Goal: Task Accomplishment & Management: Complete application form

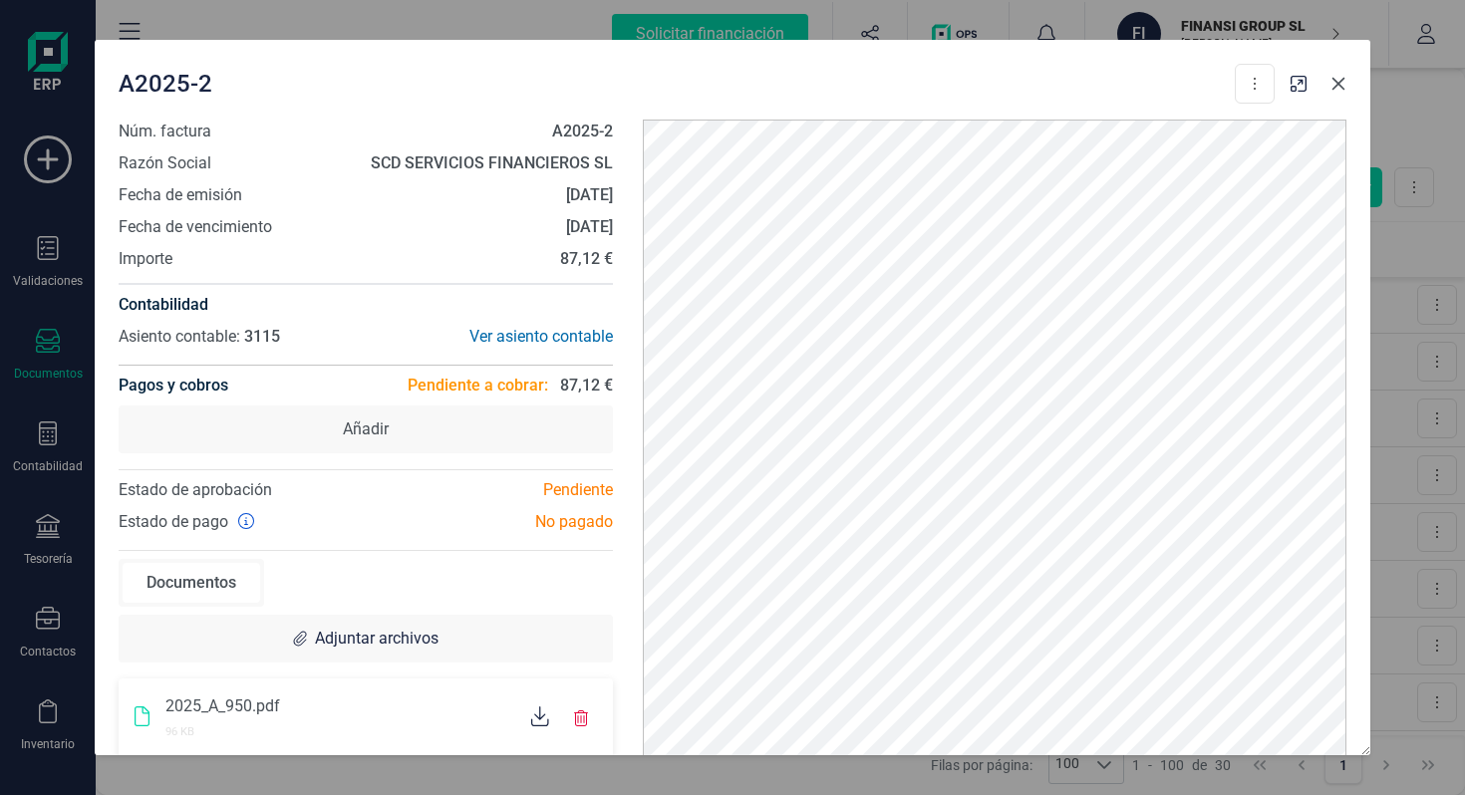
click at [1342, 82] on icon "Close" at bounding box center [1338, 84] width 16 height 16
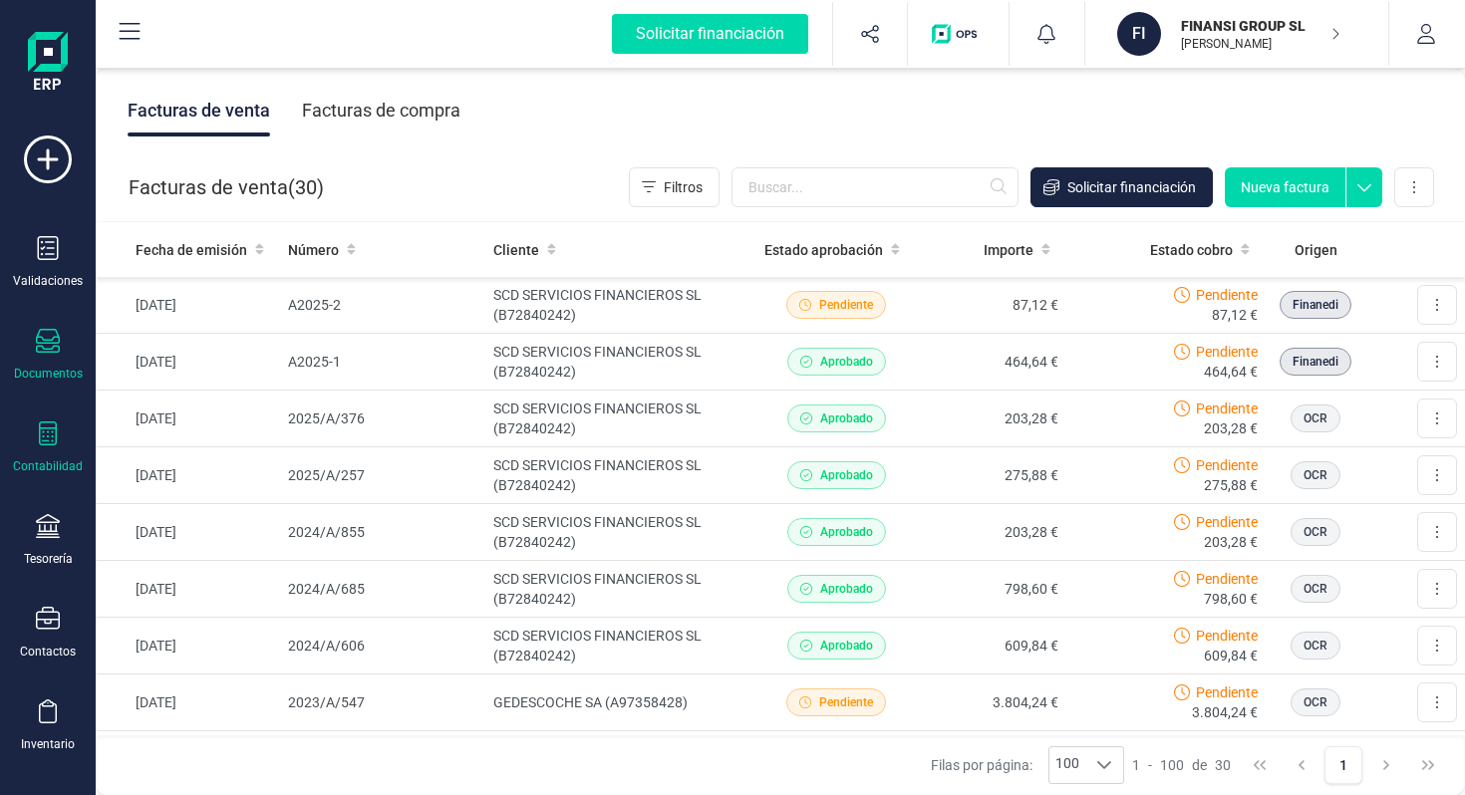
click at [62, 437] on div "Contabilidad" at bounding box center [48, 448] width 80 height 53
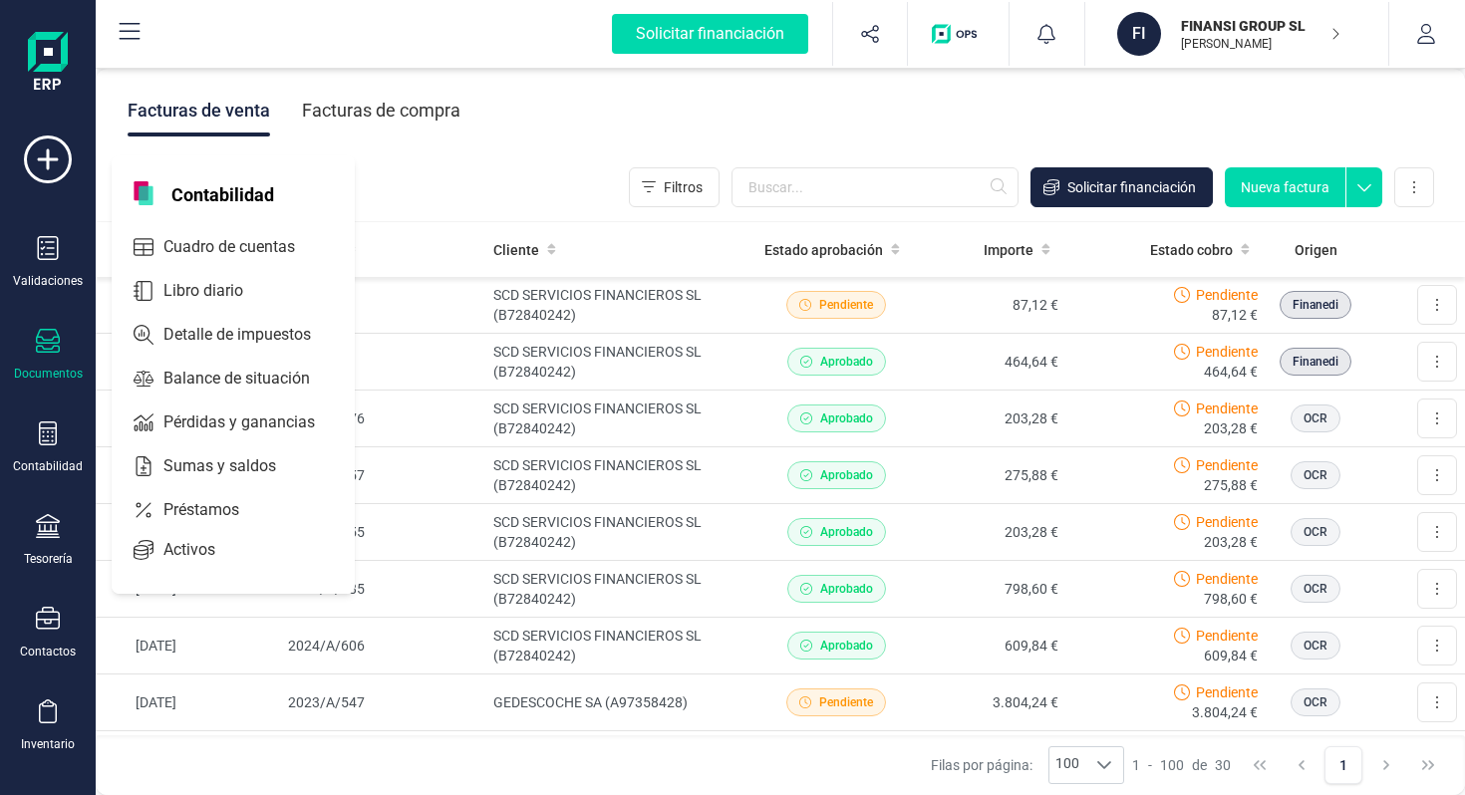
click at [44, 354] on div at bounding box center [48, 343] width 24 height 29
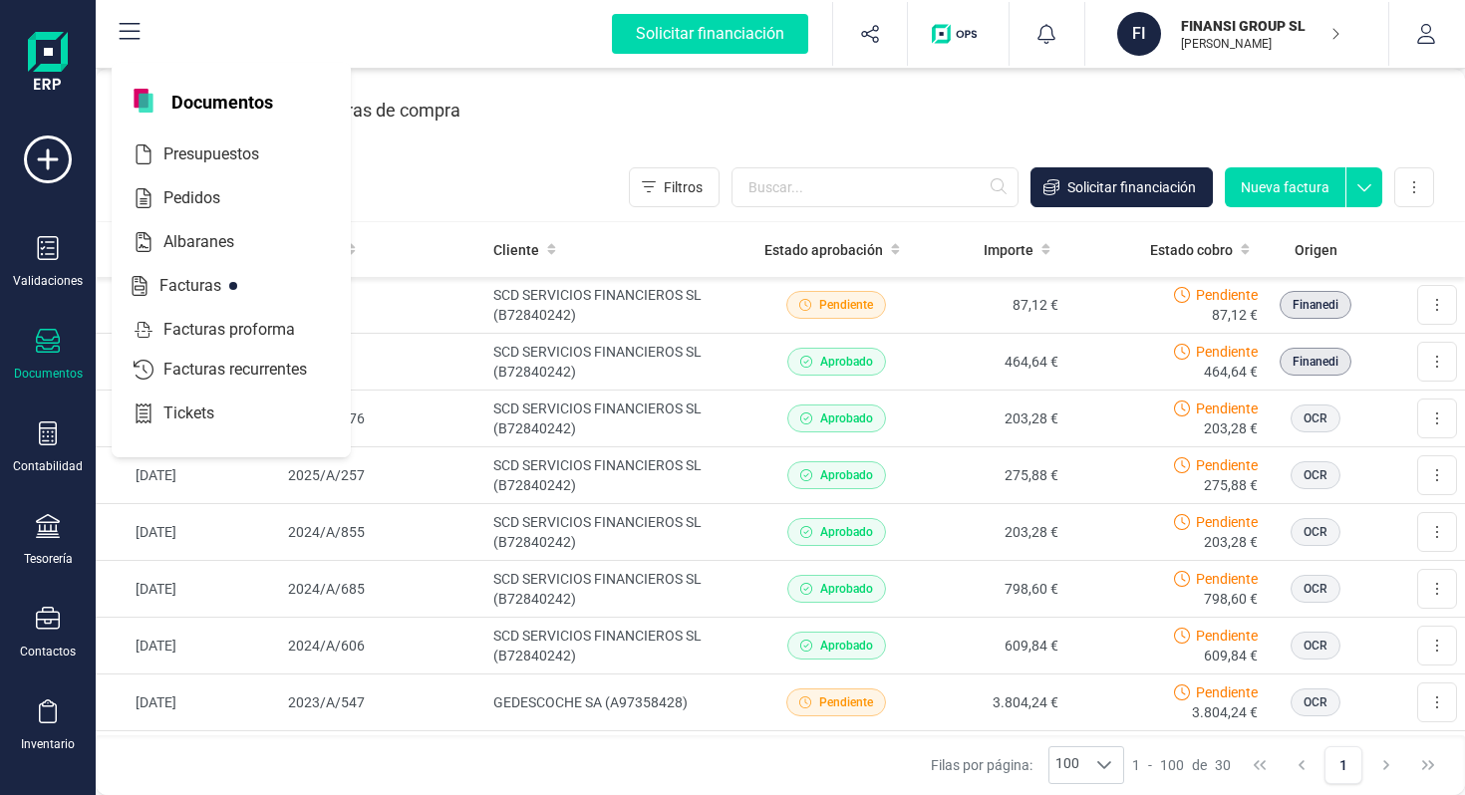
click at [43, 345] on icon at bounding box center [48, 341] width 24 height 24
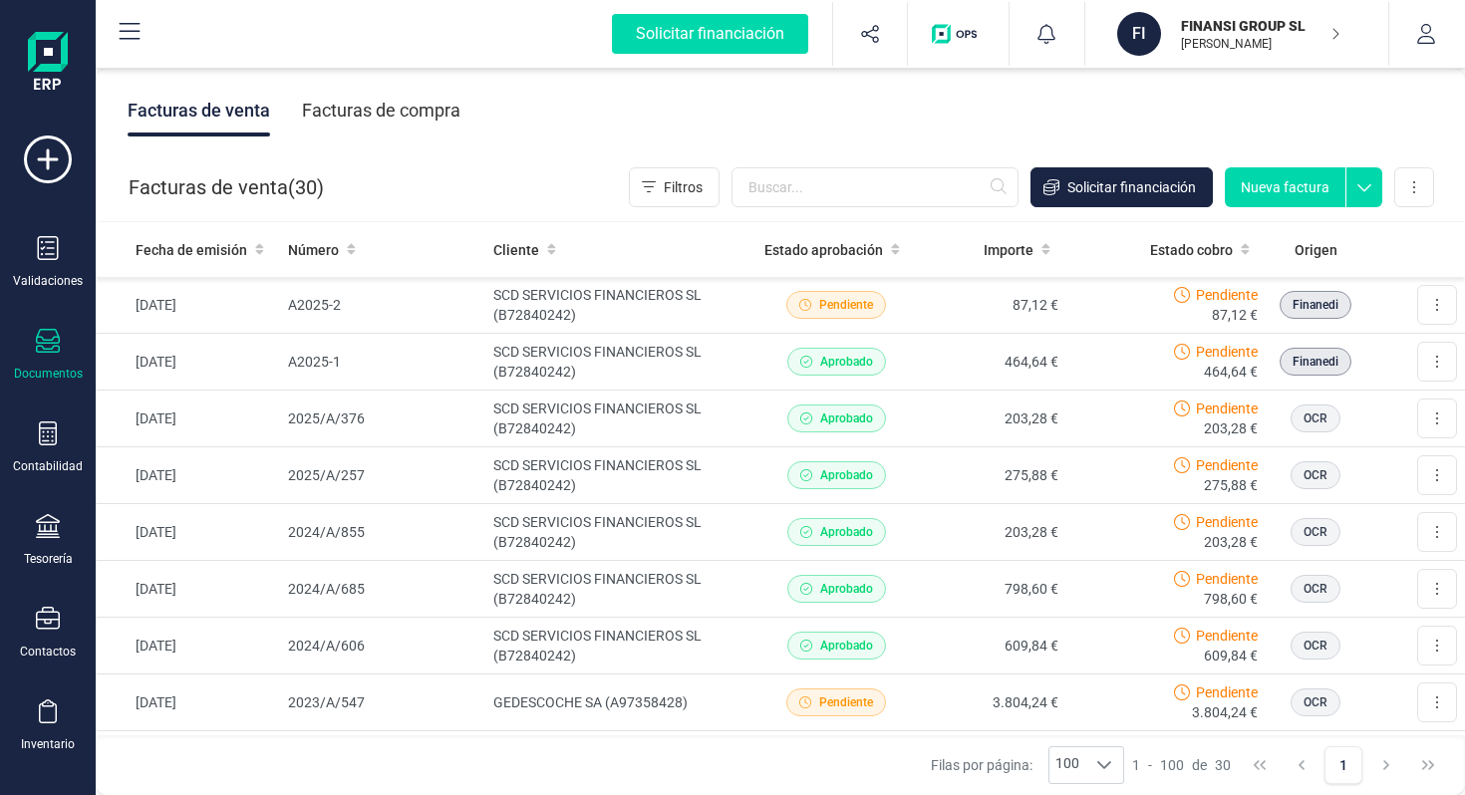
click at [386, 116] on div "Facturas de compra" at bounding box center [381, 111] width 158 height 52
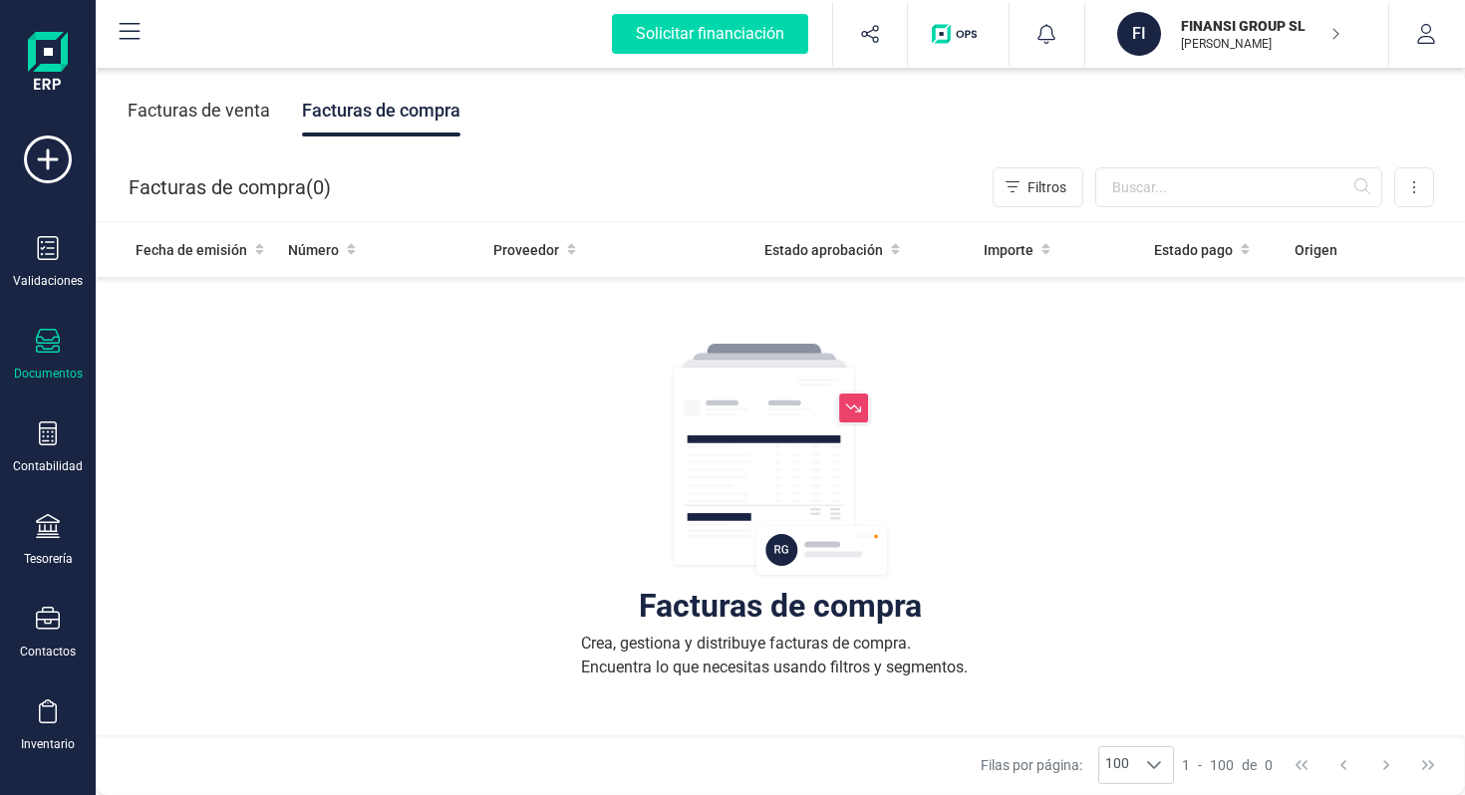
click at [203, 139] on div "Facturas de venta Facturas de compra" at bounding box center [780, 111] width 1369 height 84
click at [203, 116] on div "Facturas de venta" at bounding box center [199, 111] width 143 height 52
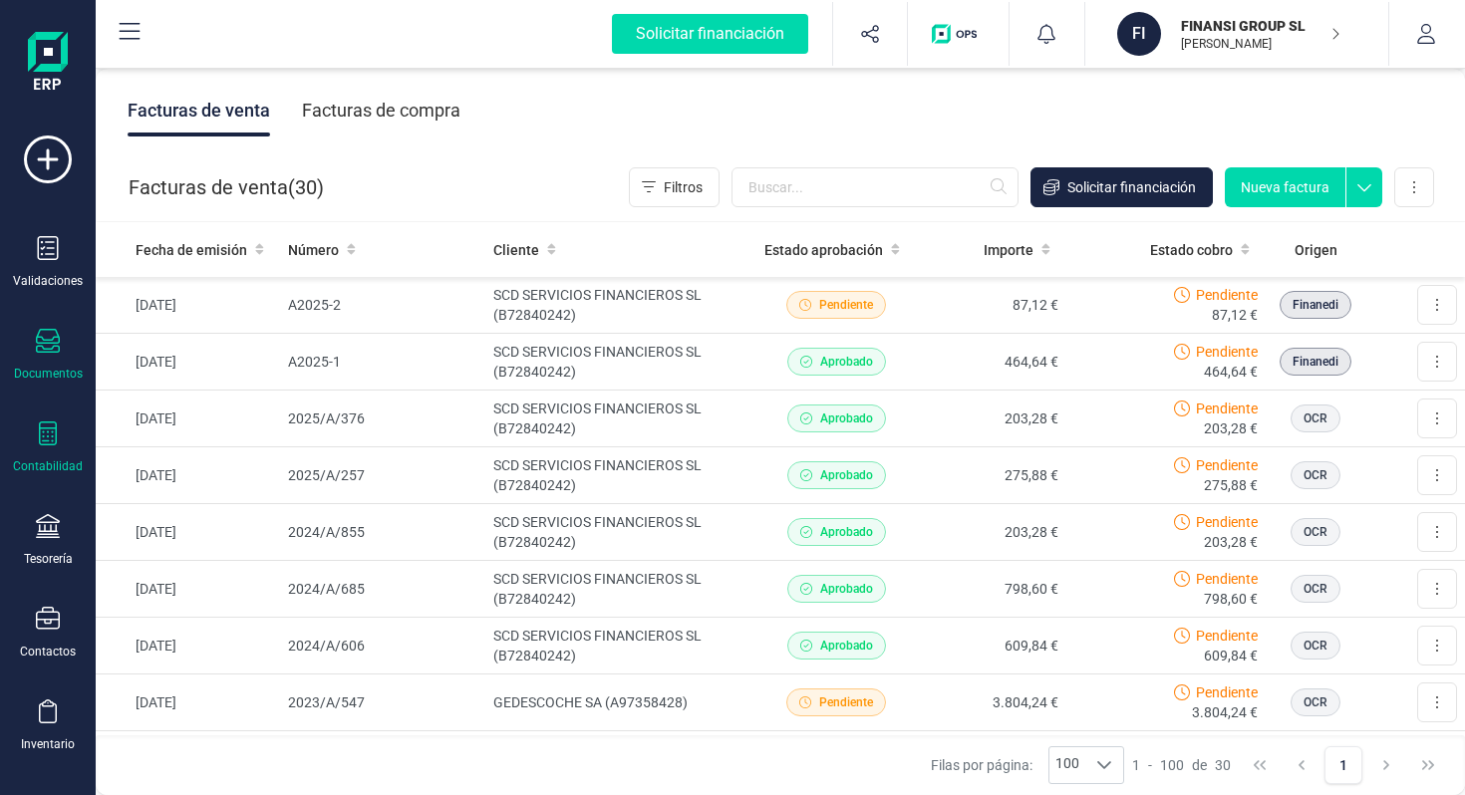
click at [57, 437] on icon at bounding box center [48, 434] width 24 height 24
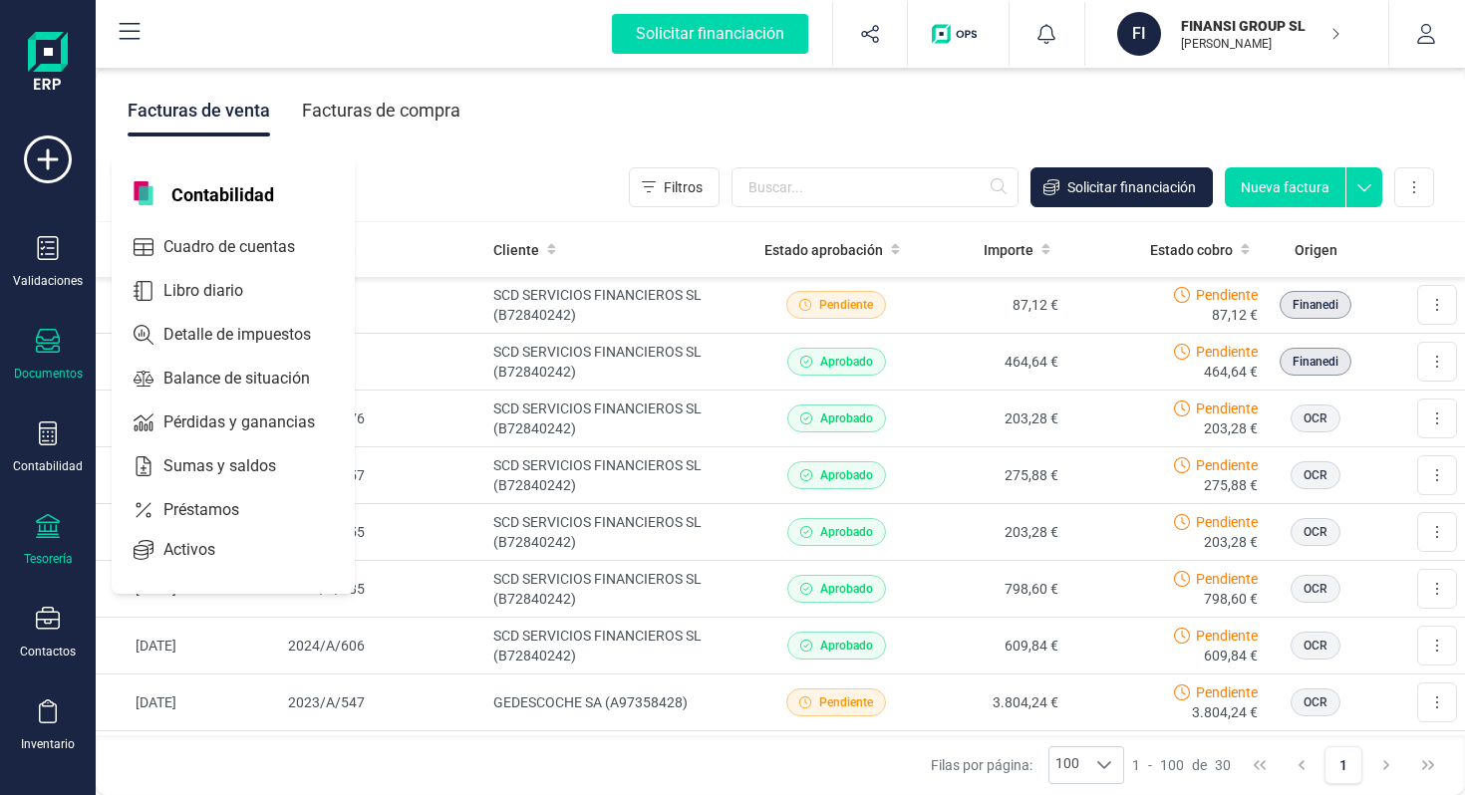
click at [49, 556] on div "Tesorería" at bounding box center [48, 559] width 49 height 16
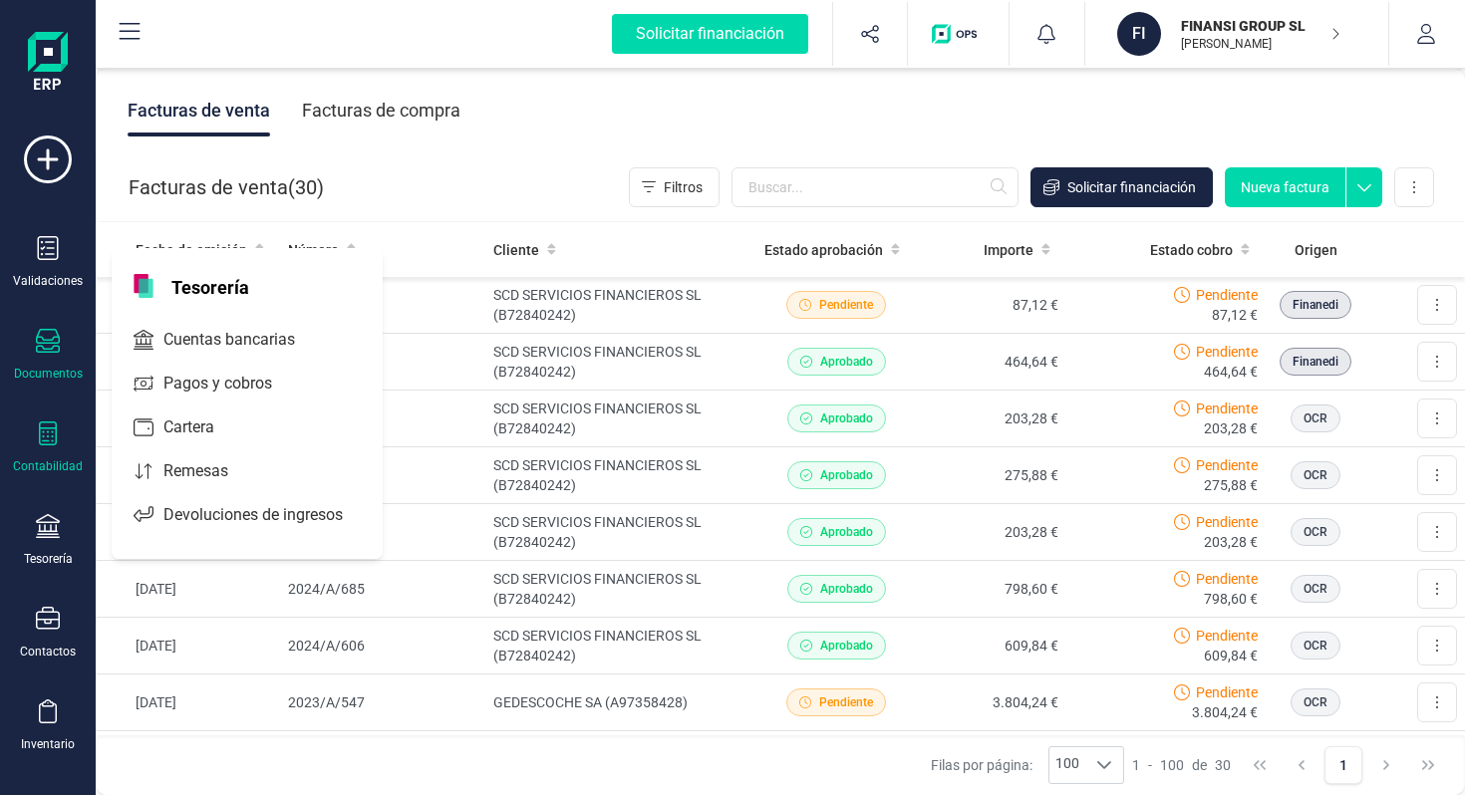
click at [63, 437] on div "Contabilidad" at bounding box center [48, 448] width 80 height 53
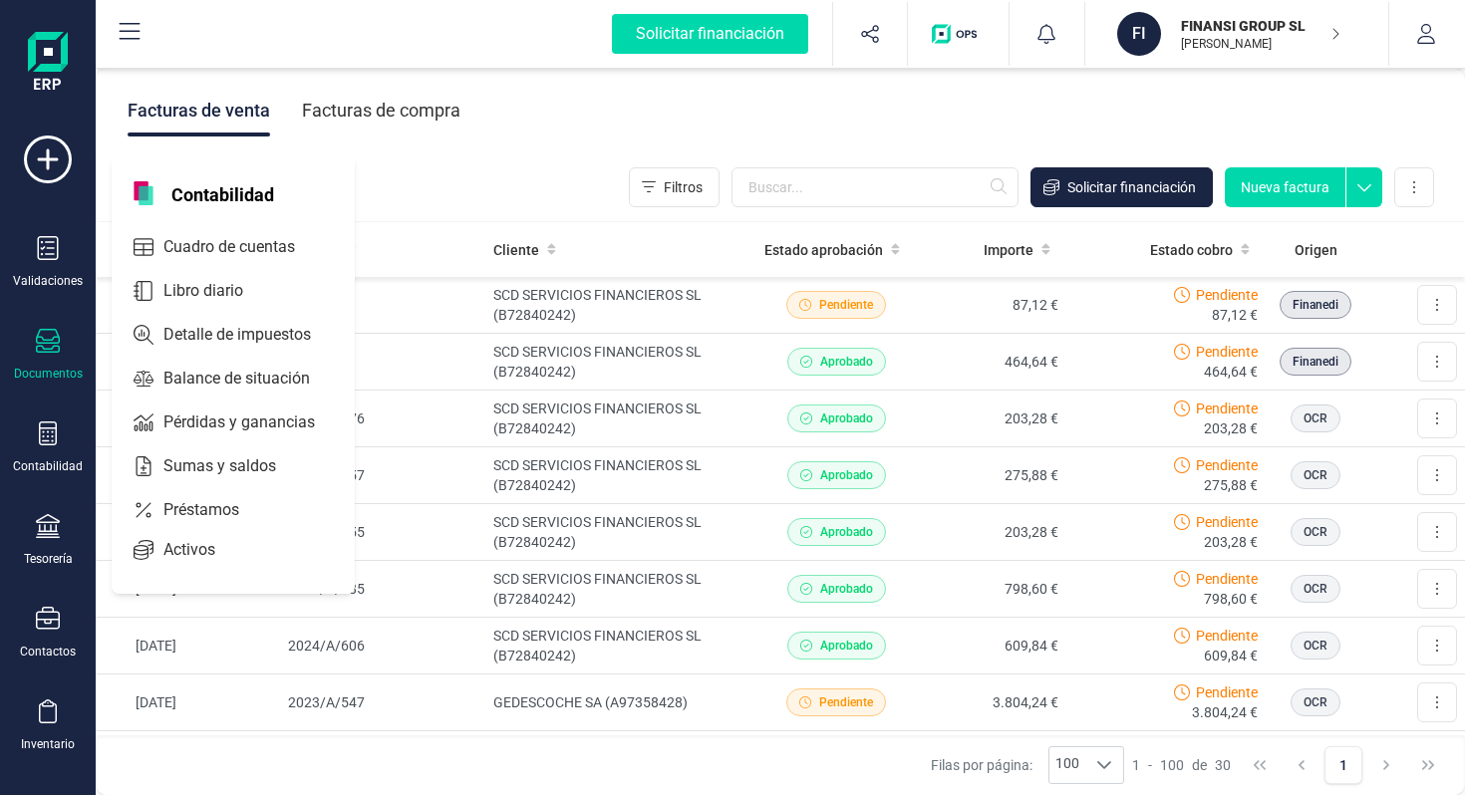
click at [59, 359] on div "Documentos" at bounding box center [48, 355] width 80 height 53
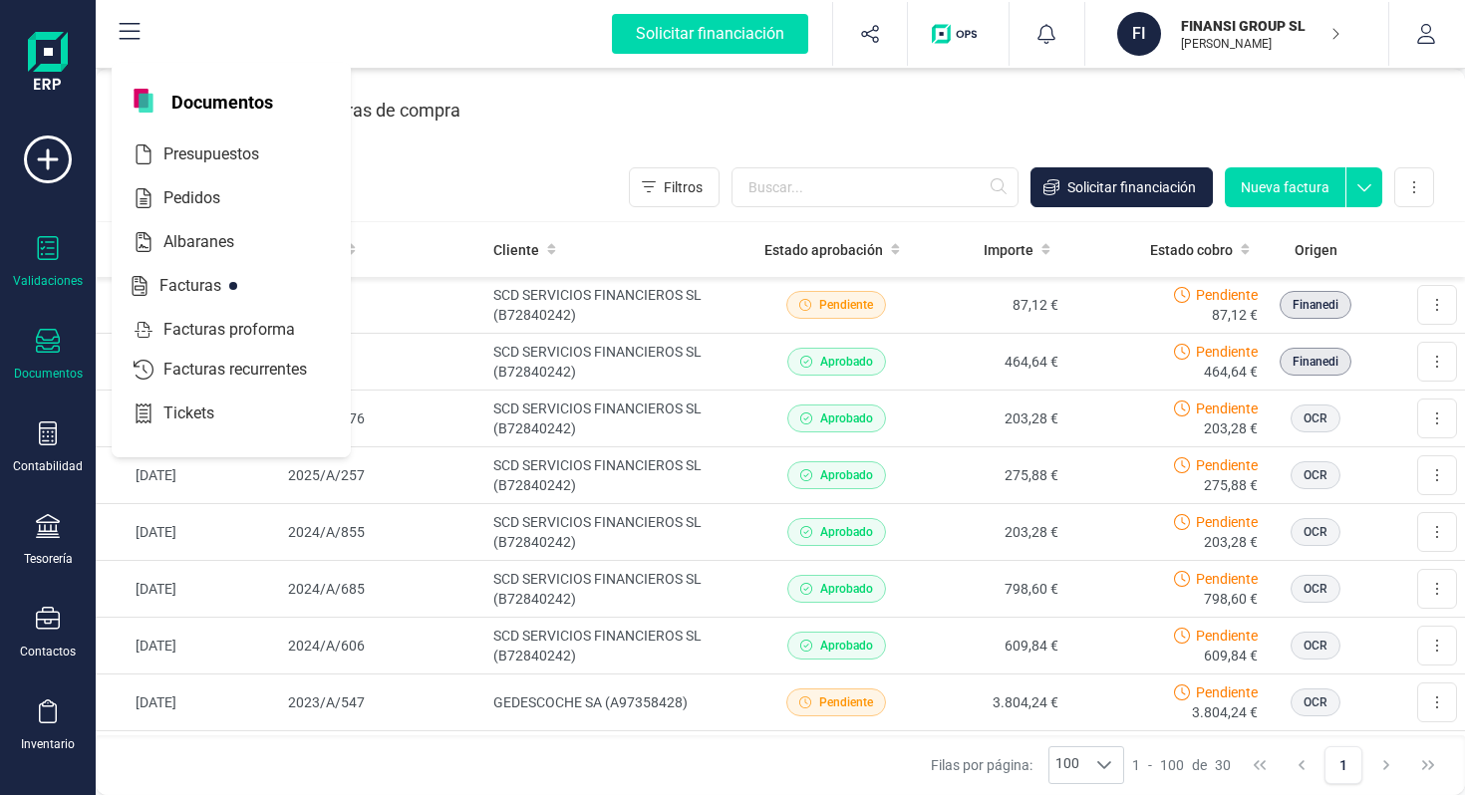
click at [71, 262] on div "Validaciones" at bounding box center [48, 262] width 80 height 53
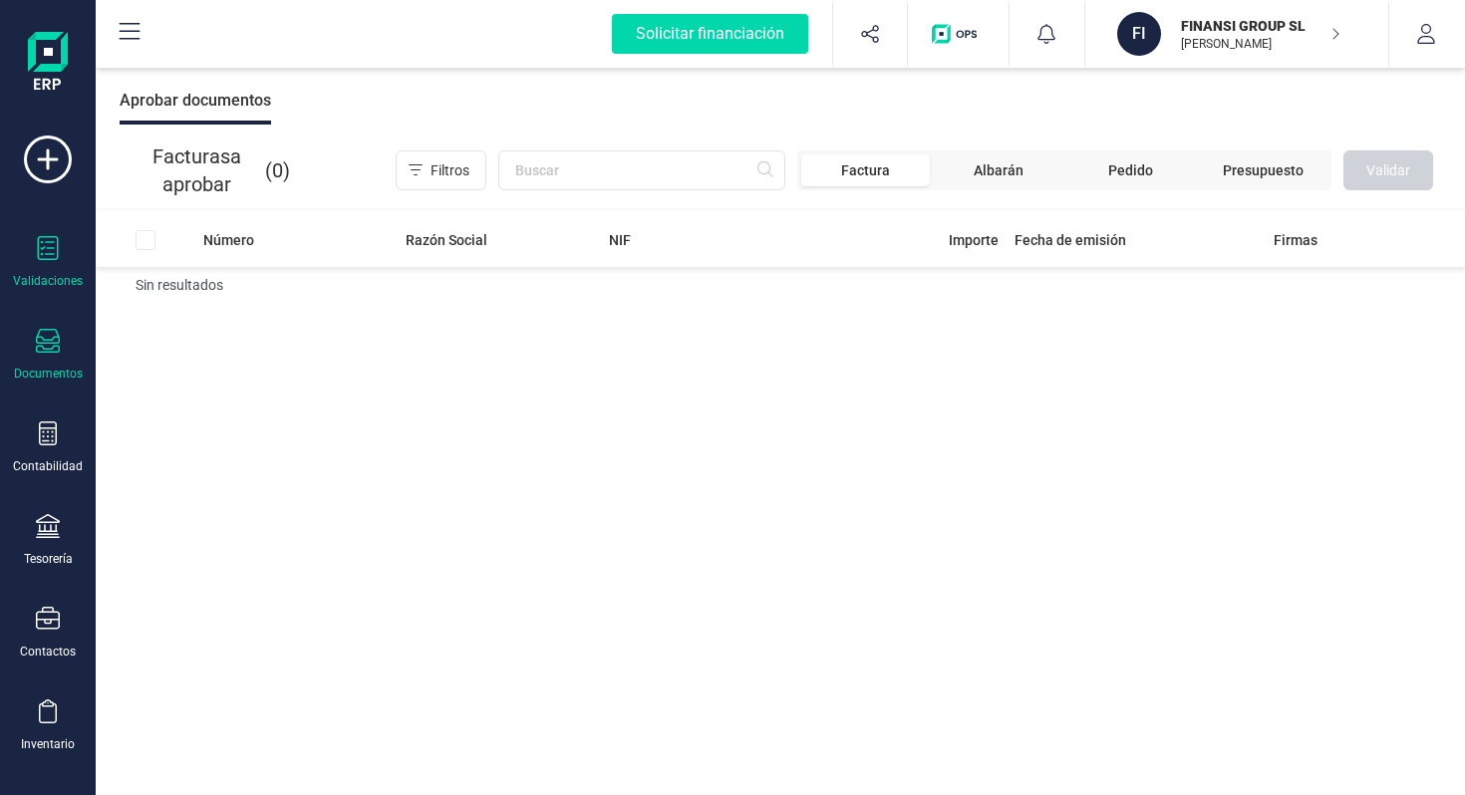
click at [62, 363] on div "Documentos" at bounding box center [48, 355] width 80 height 53
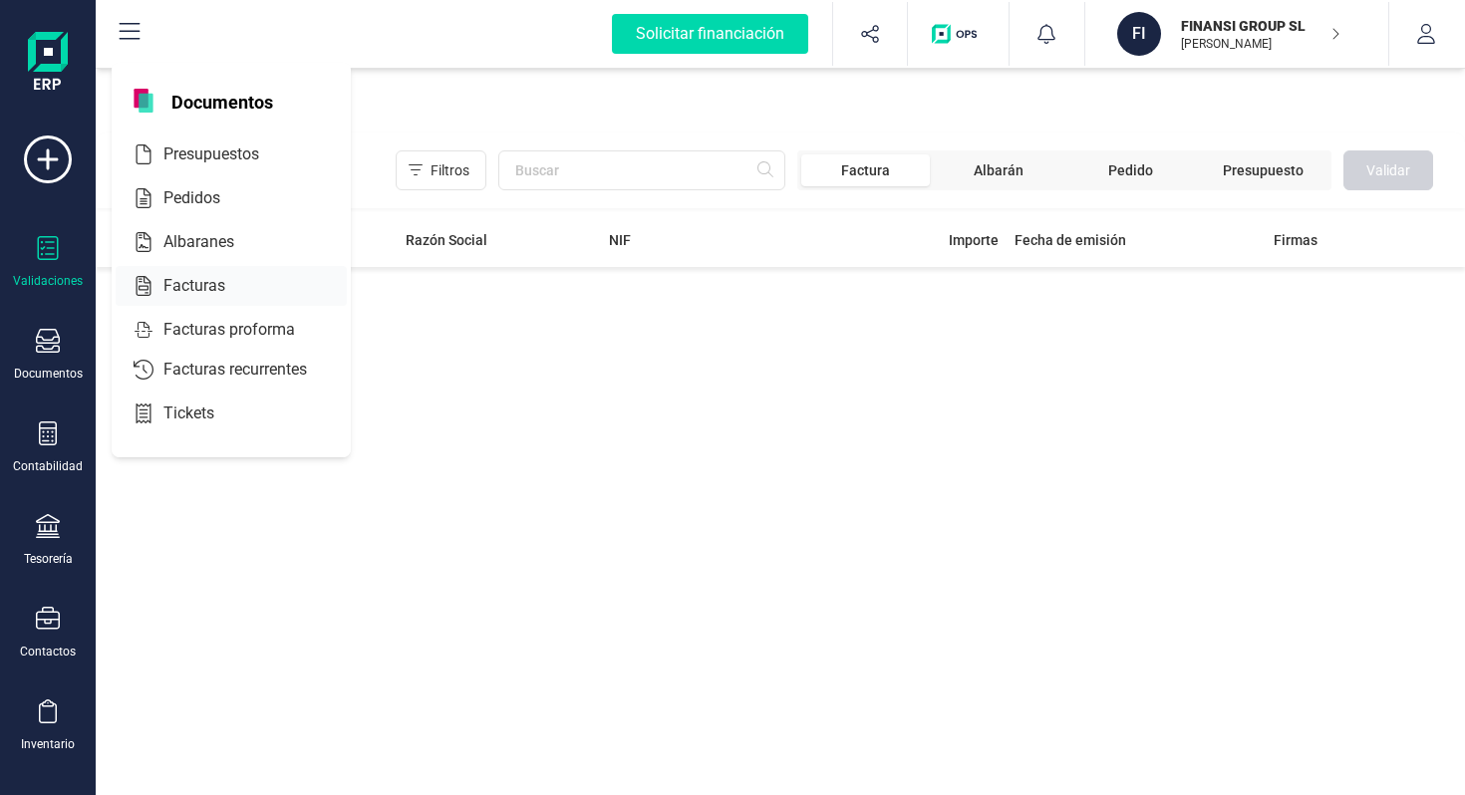
click at [207, 289] on span "Facturas" at bounding box center [208, 286] width 106 height 24
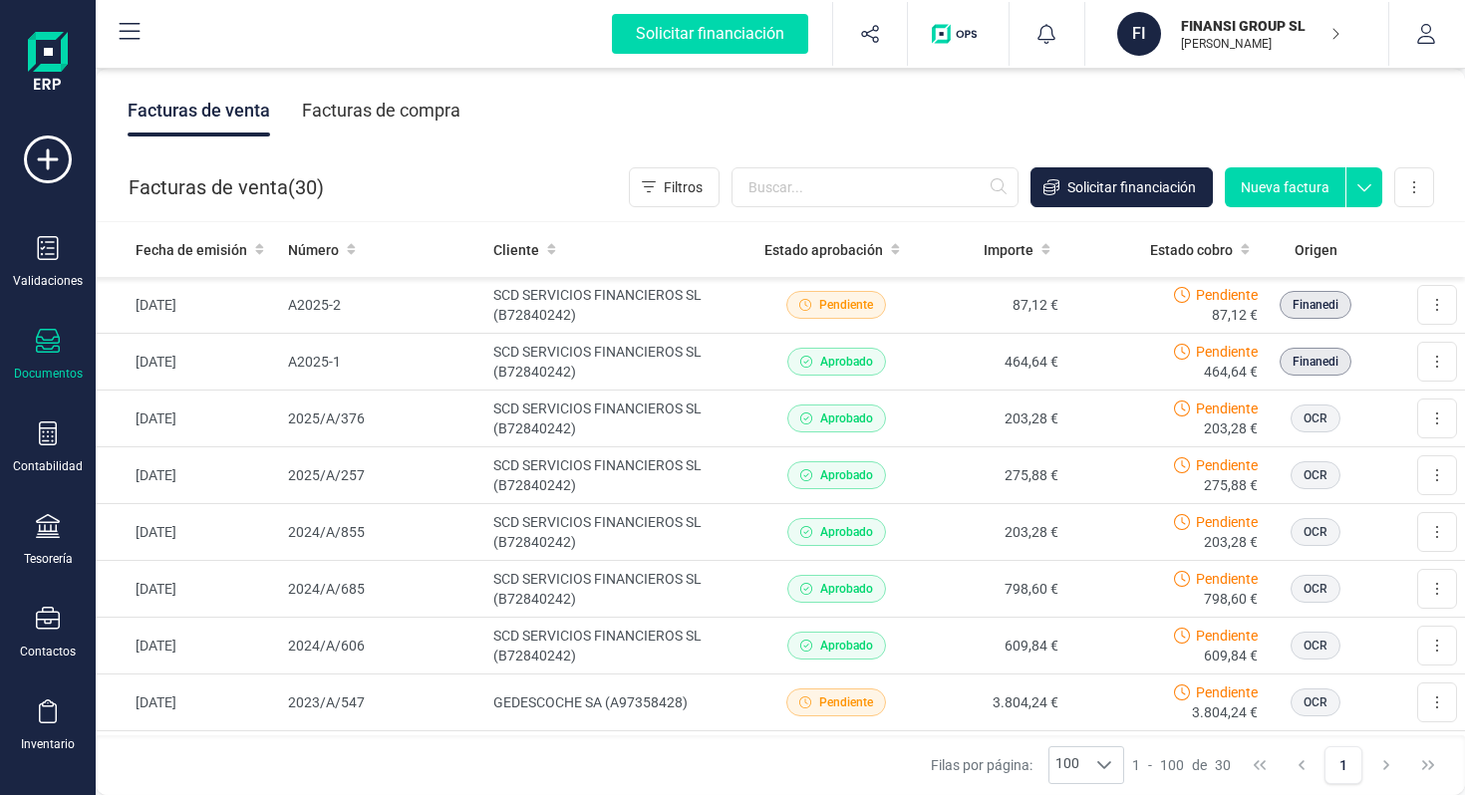
click at [1291, 199] on button "Nueva factura" at bounding box center [1285, 187] width 121 height 40
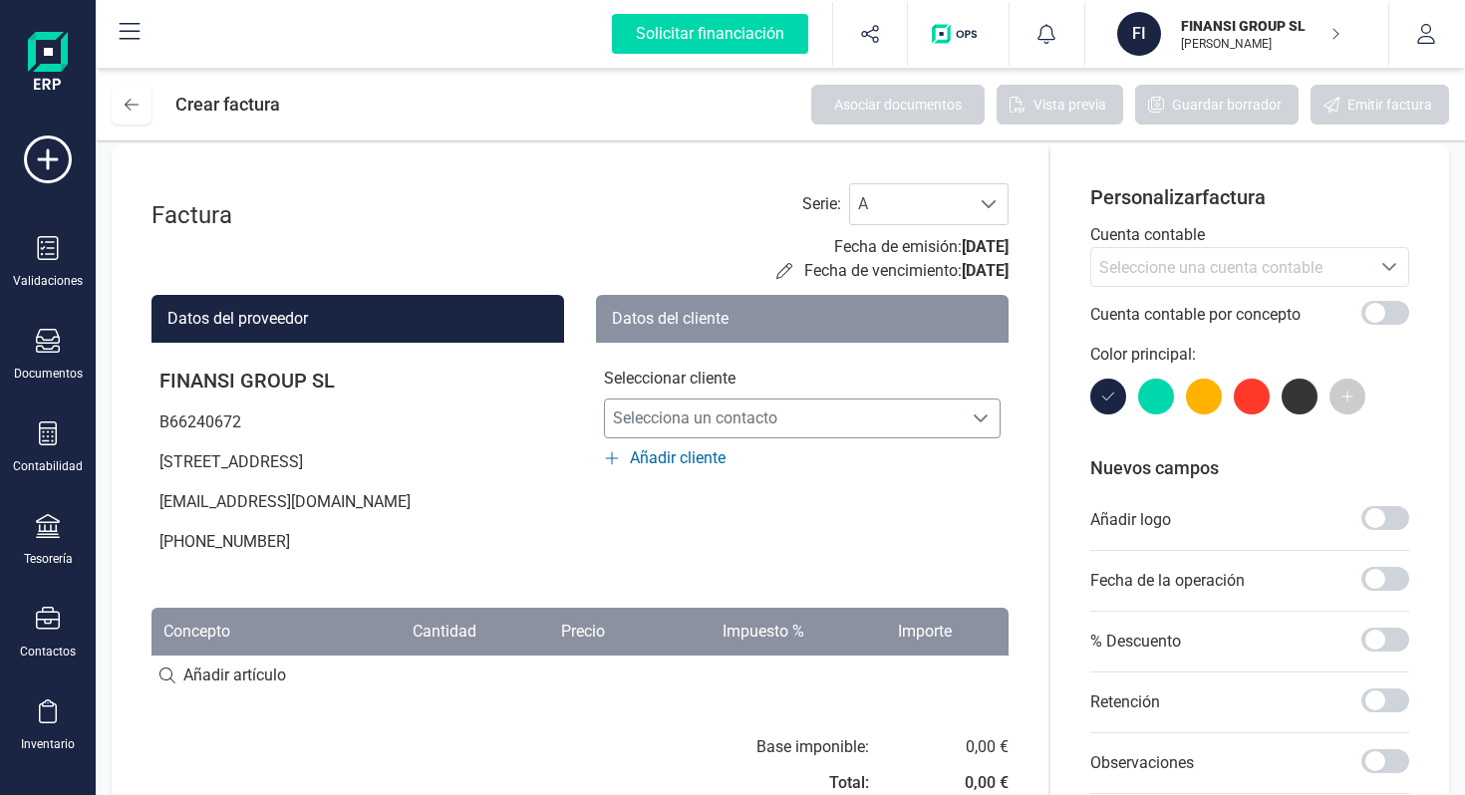
scroll to position [16, 0]
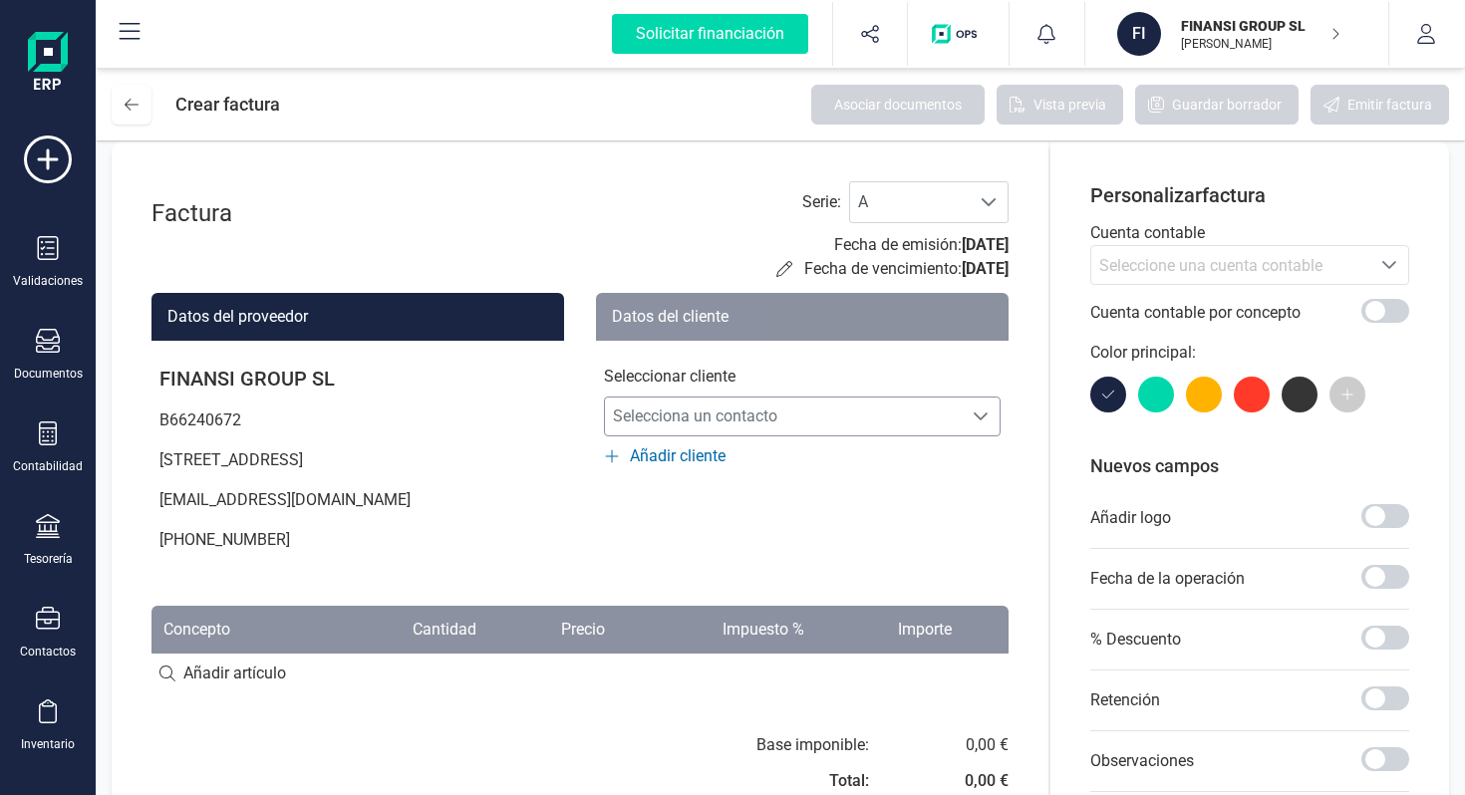
click at [729, 419] on span "Selecciona un contacto" at bounding box center [783, 417] width 357 height 40
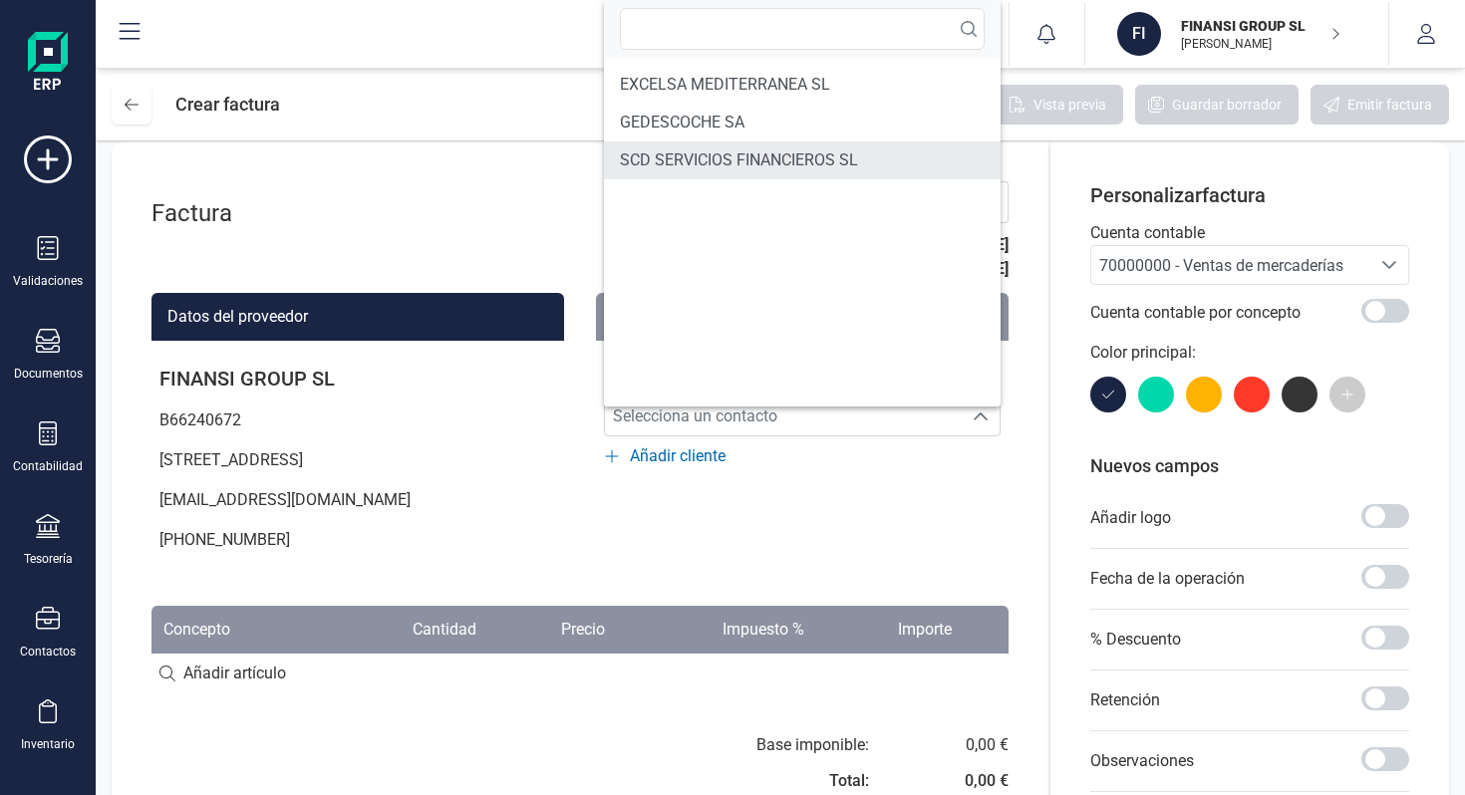
click at [743, 160] on span "SCD SERVICIOS FINANCIEROS SL" at bounding box center [739, 160] width 238 height 24
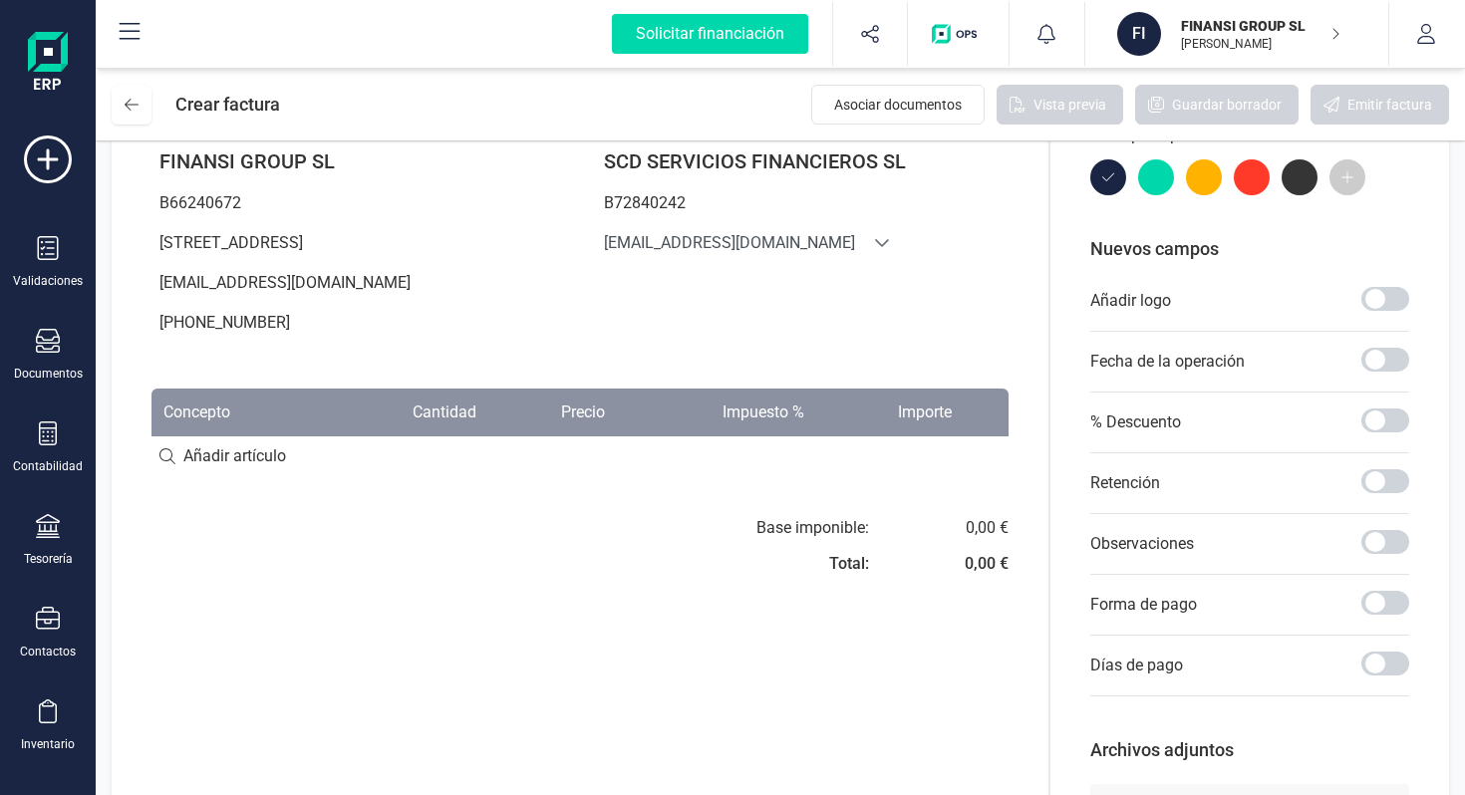
scroll to position [272, 0]
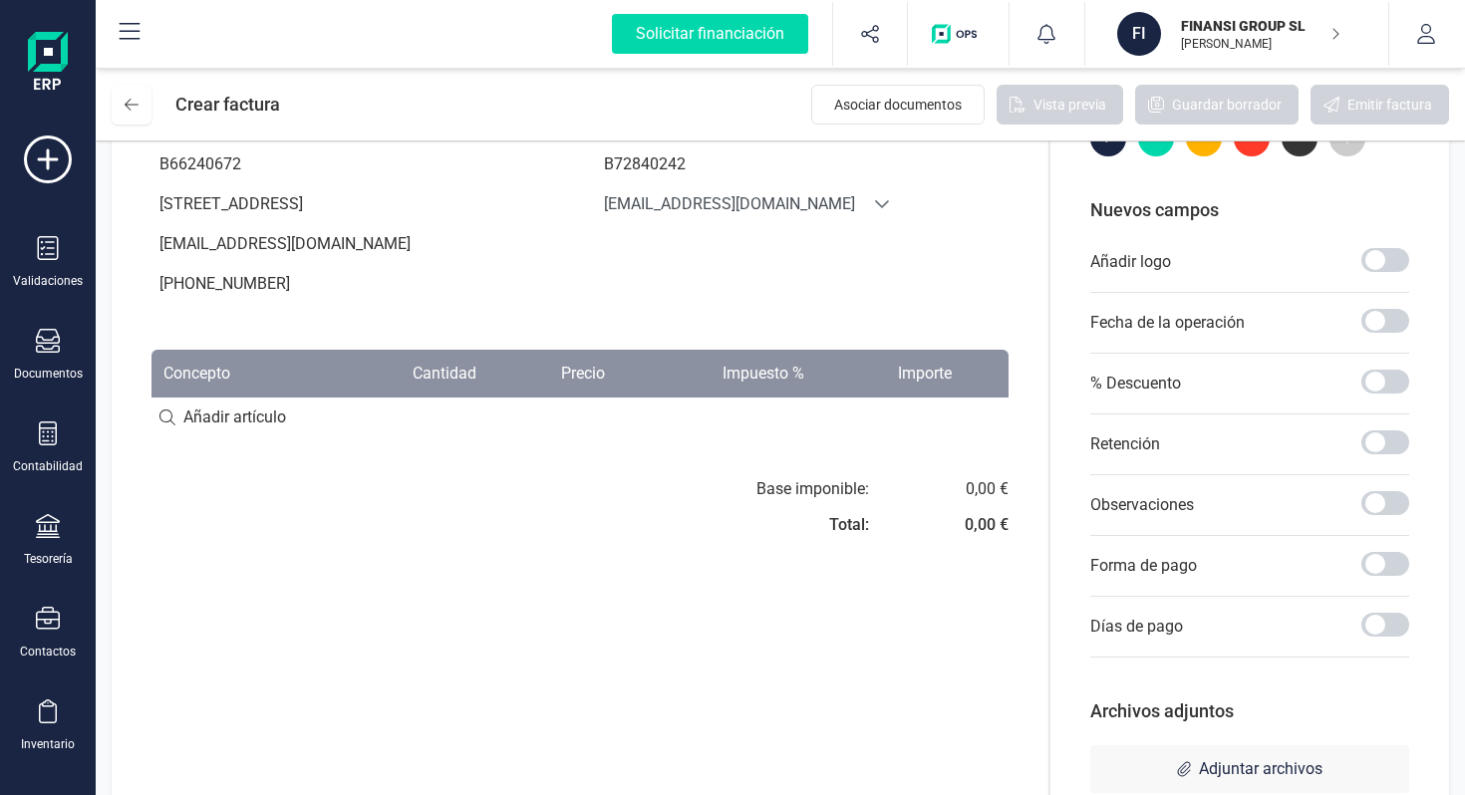
click at [259, 437] on input at bounding box center [579, 418] width 857 height 40
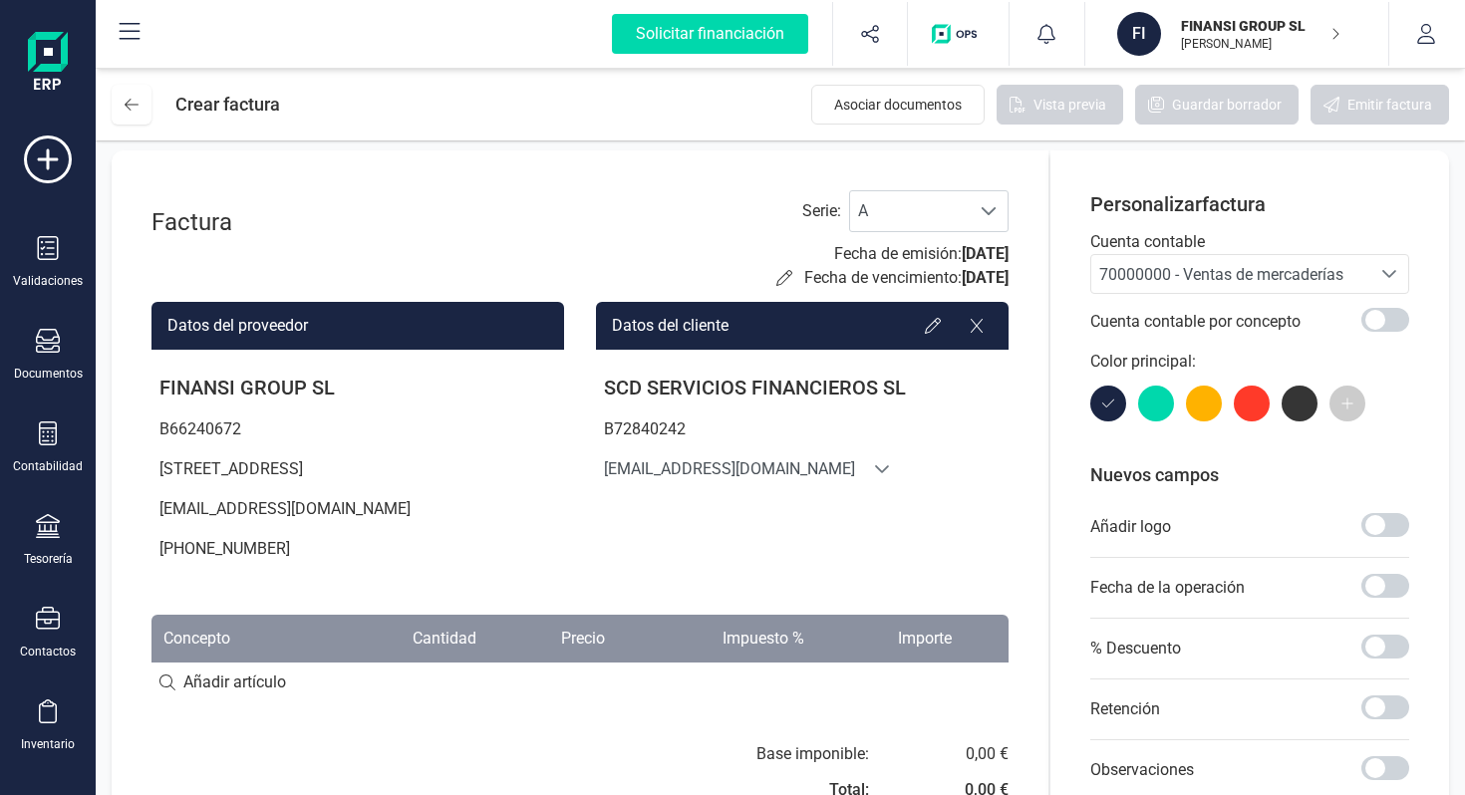
scroll to position [0, 0]
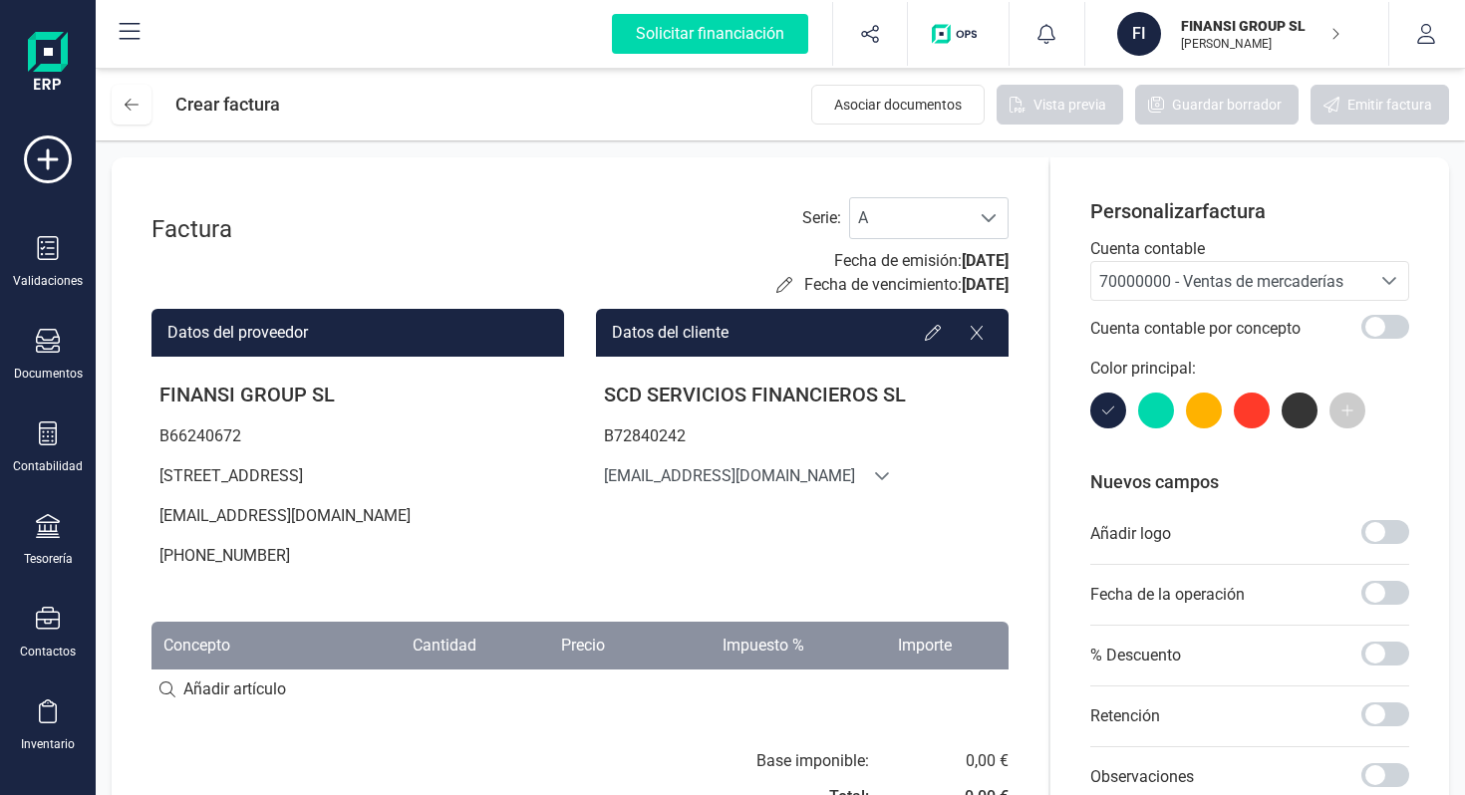
click at [900, 239] on div "Serie : A A Fecha de emisión: [DATE] Fecha de vencimiento: [DATE]" at bounding box center [892, 247] width 232 height 100
click at [962, 260] on span "[DATE]" at bounding box center [985, 260] width 47 height 19
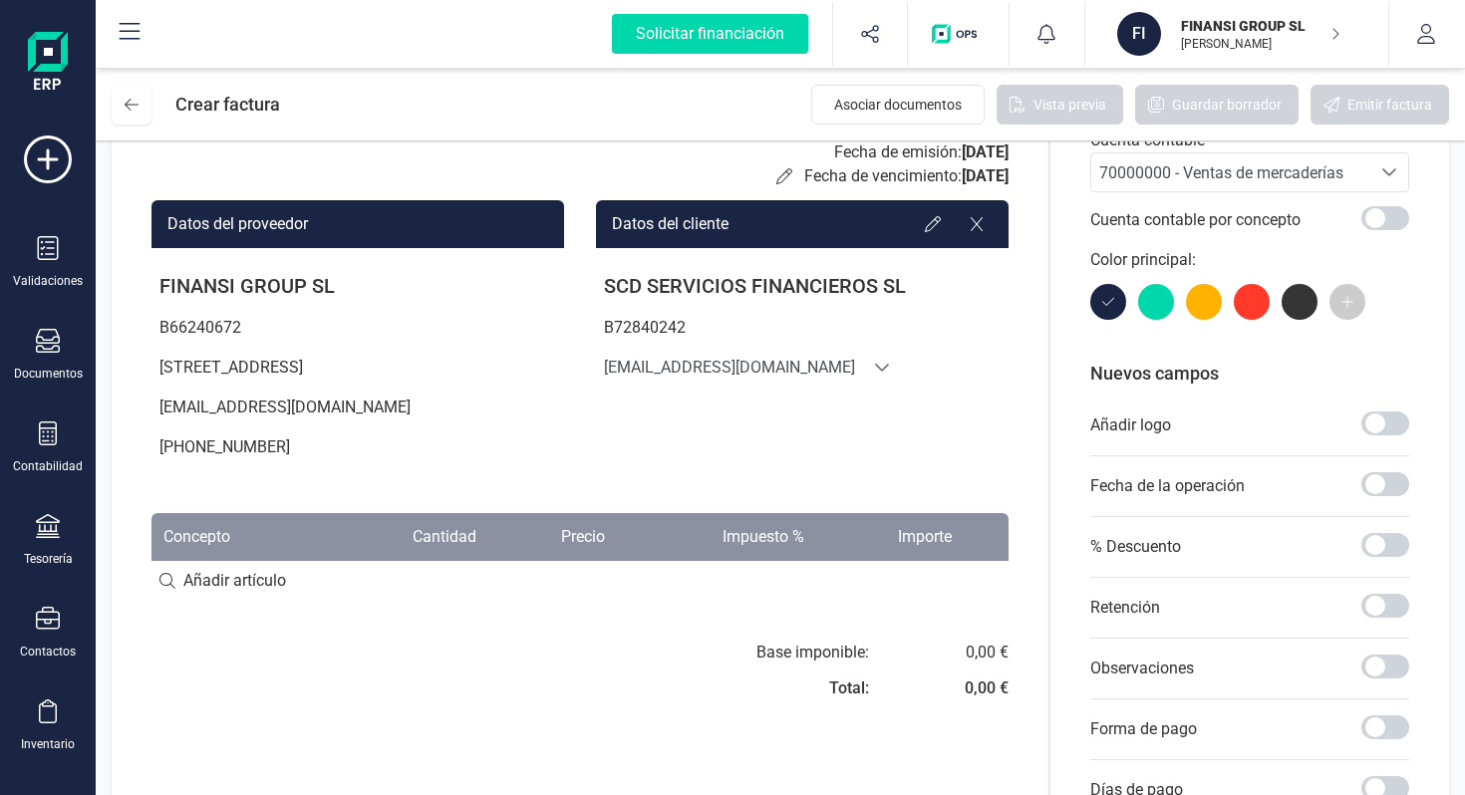
scroll to position [271, 0]
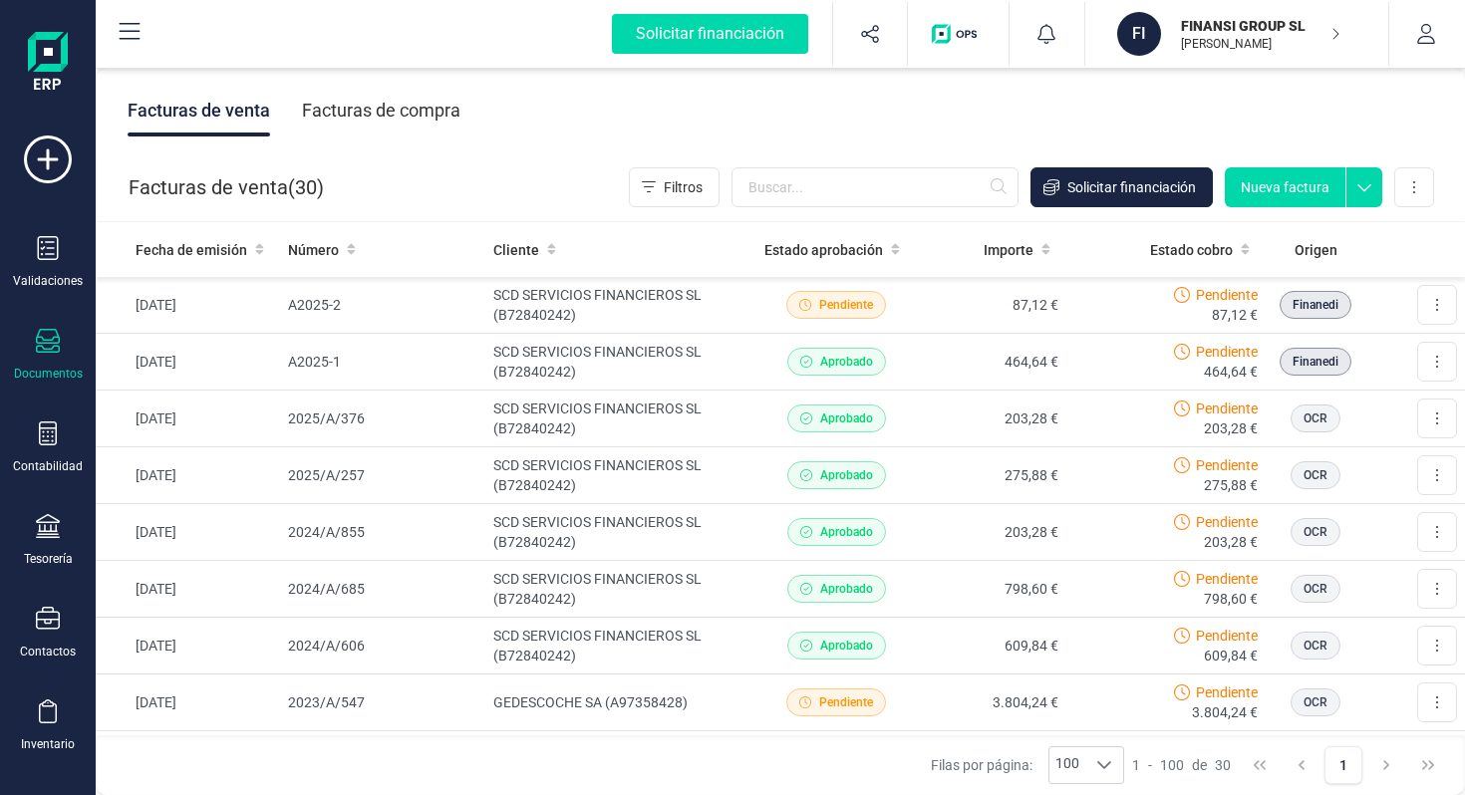
click at [1270, 194] on button "Nueva factura" at bounding box center [1285, 187] width 121 height 40
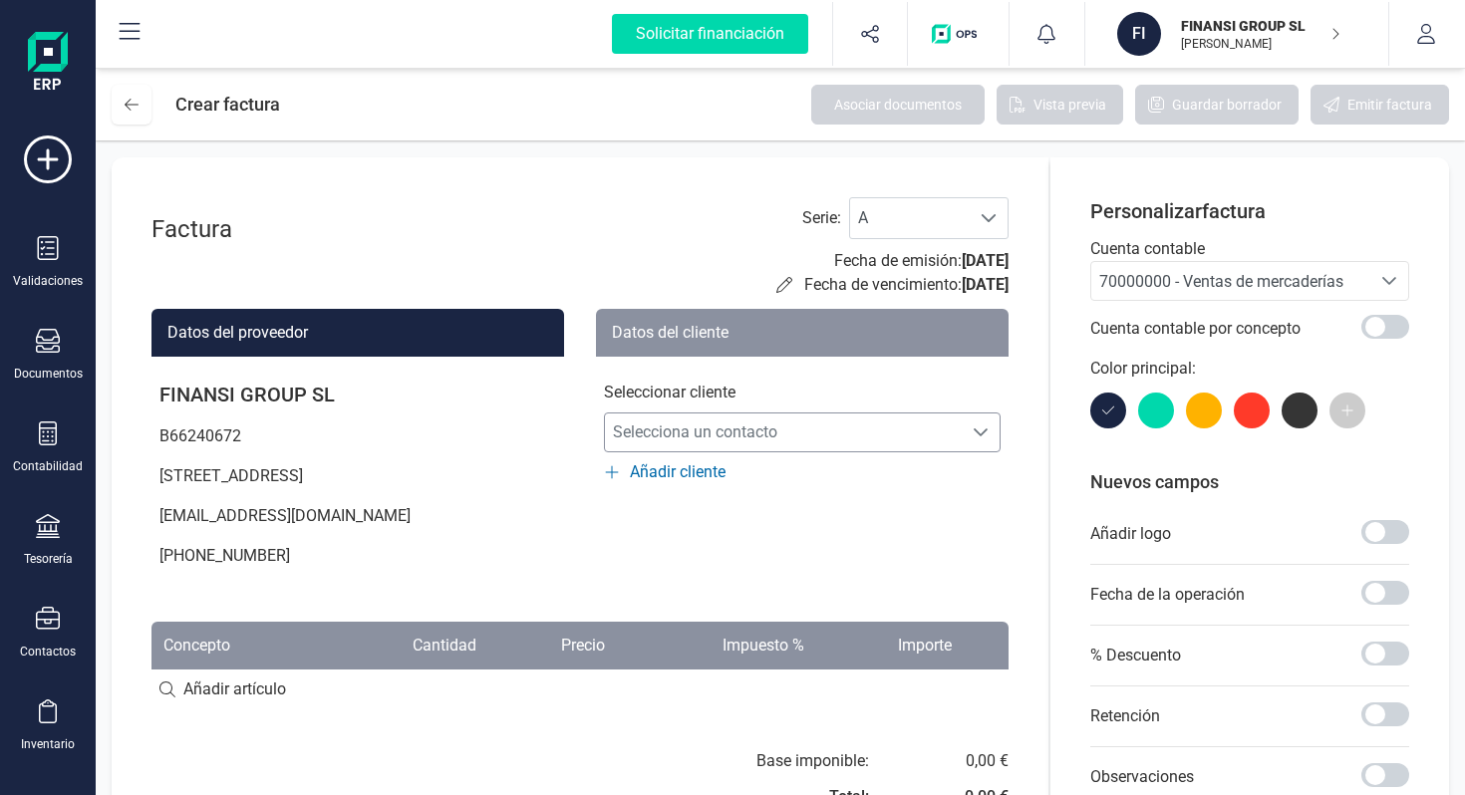
click at [700, 440] on span "Selecciona un contacto" at bounding box center [783, 433] width 357 height 40
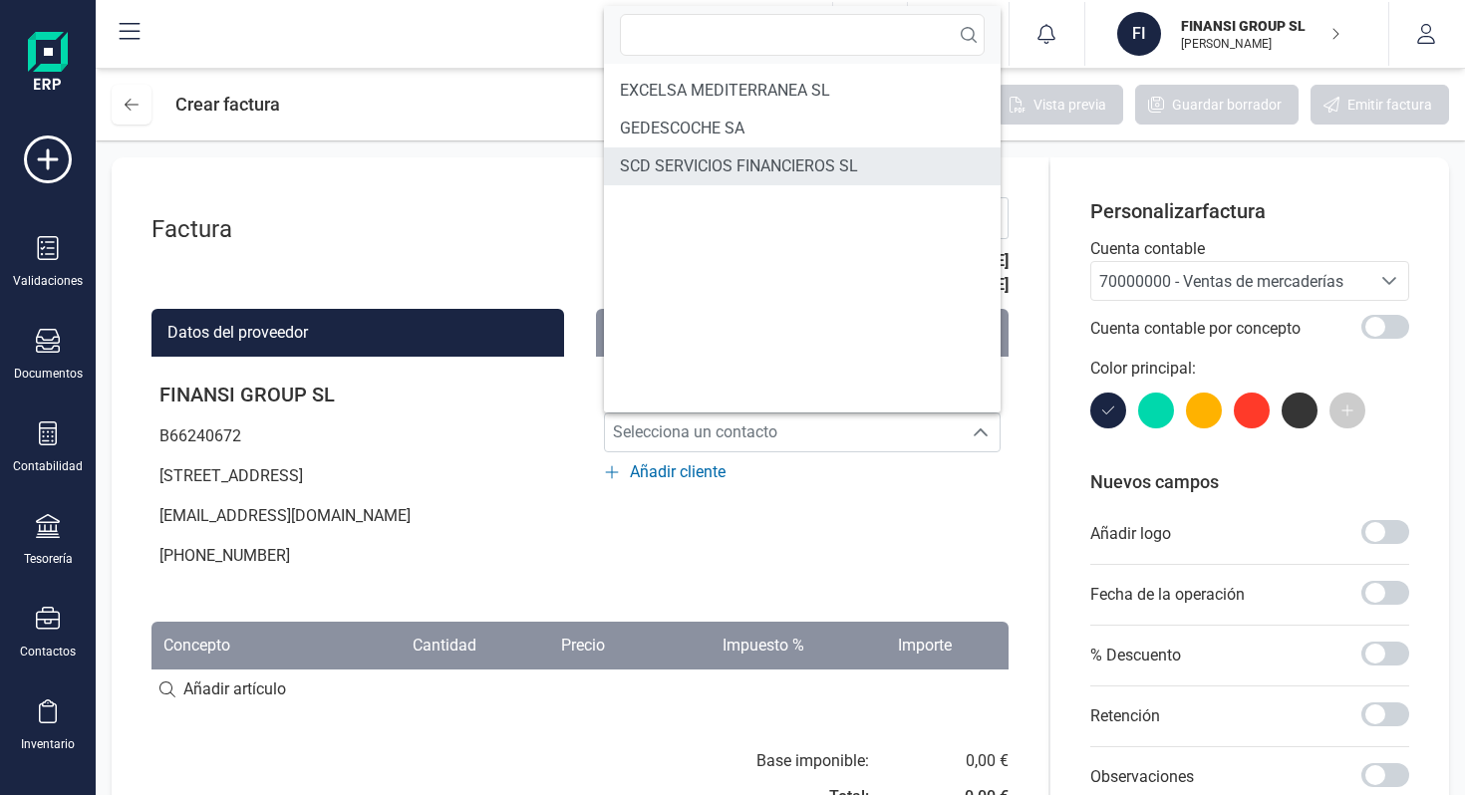
click at [703, 172] on span "SCD SERVICIOS FINANCIEROS SL" at bounding box center [739, 166] width 238 height 24
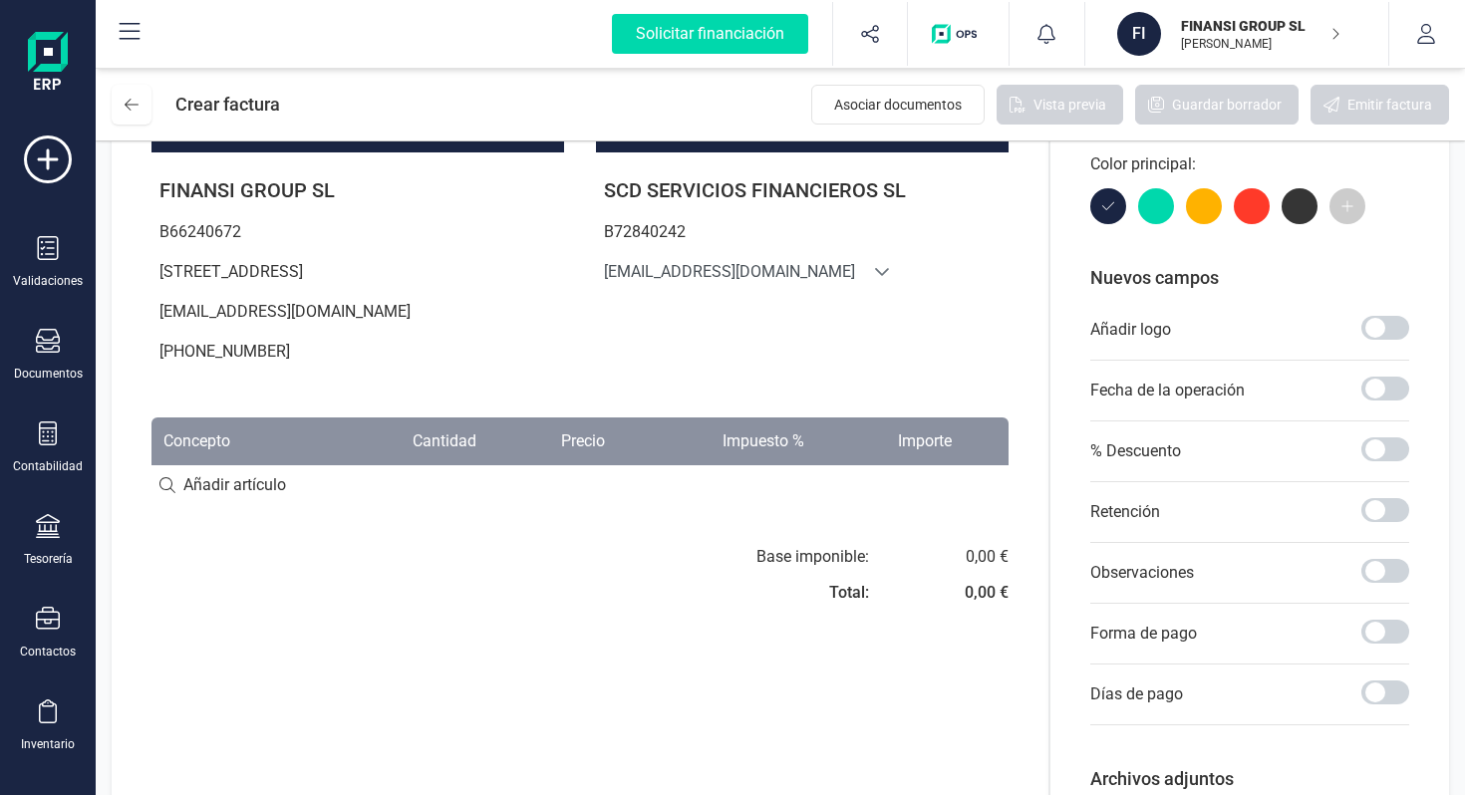
scroll to position [284, 0]
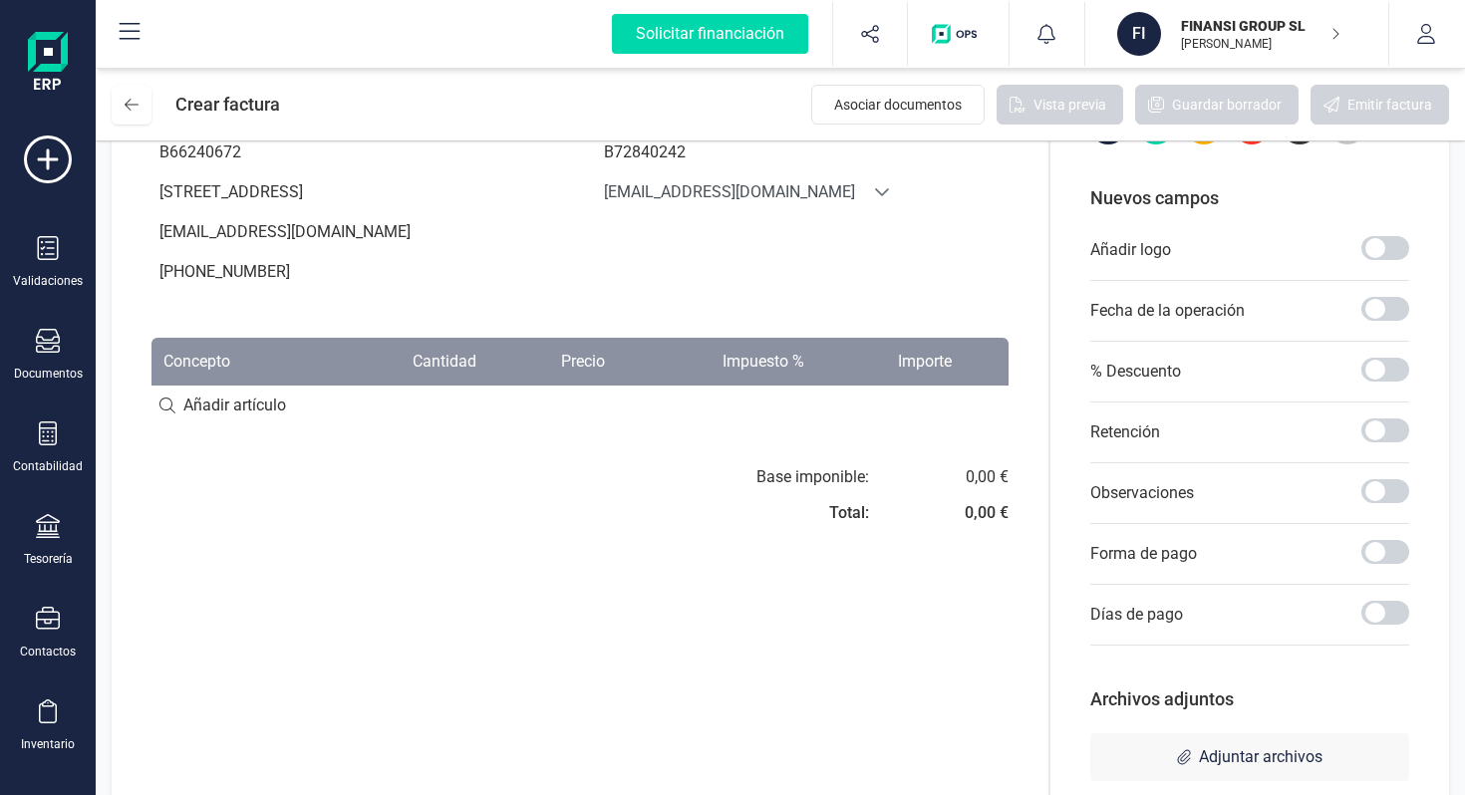
click at [243, 426] on input at bounding box center [579, 406] width 857 height 40
click at [162, 426] on input at bounding box center [579, 406] width 857 height 40
click at [229, 426] on input at bounding box center [579, 406] width 857 height 40
type input "1"
click at [275, 424] on div "+ Añadir artículo : 1" at bounding box center [579, 405] width 857 height 42
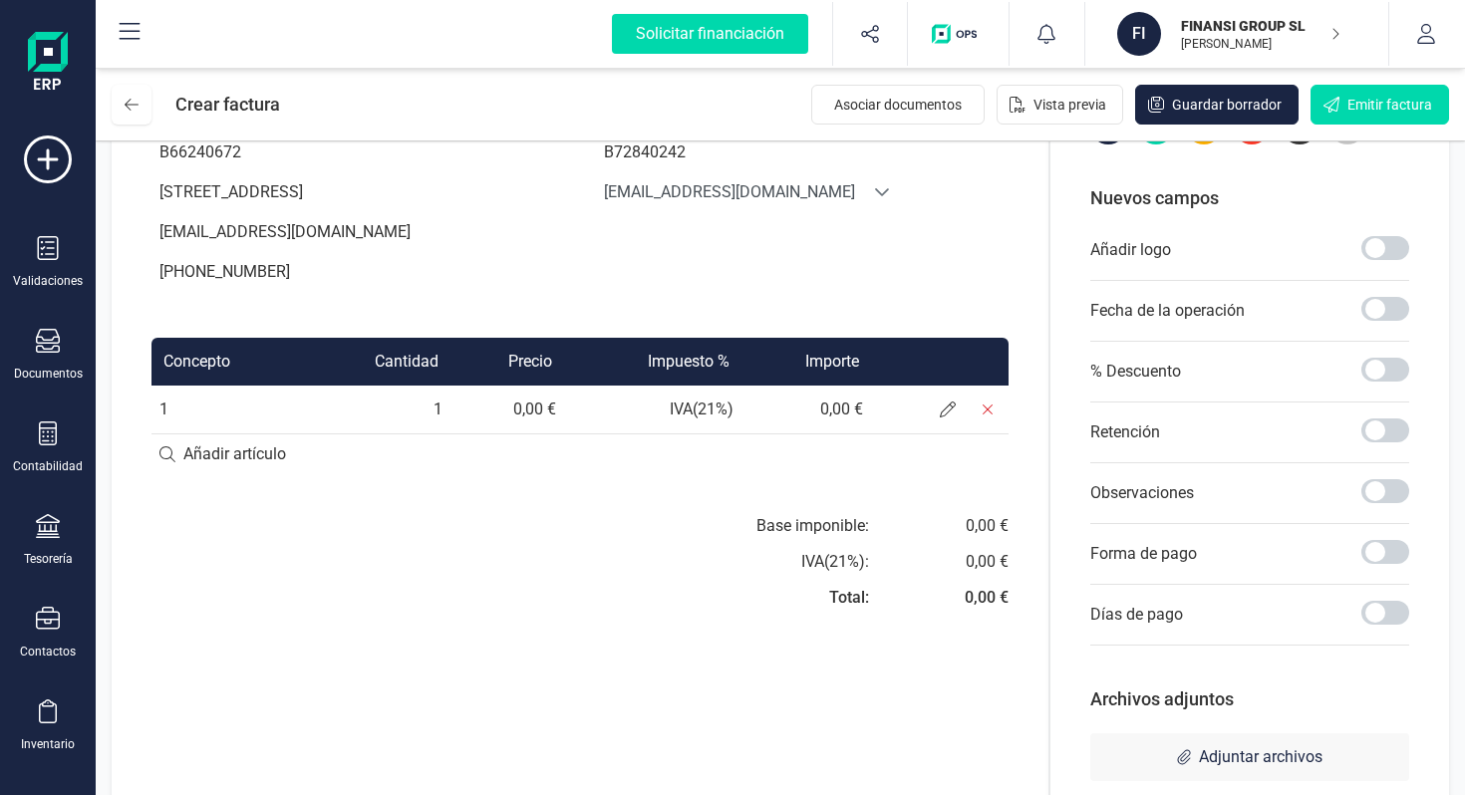
click at [209, 434] on td "1" at bounding box center [227, 410] width 152 height 48
click at [158, 433] on td "1" at bounding box center [227, 410] width 152 height 48
click at [946, 418] on icon at bounding box center [948, 410] width 16 height 16
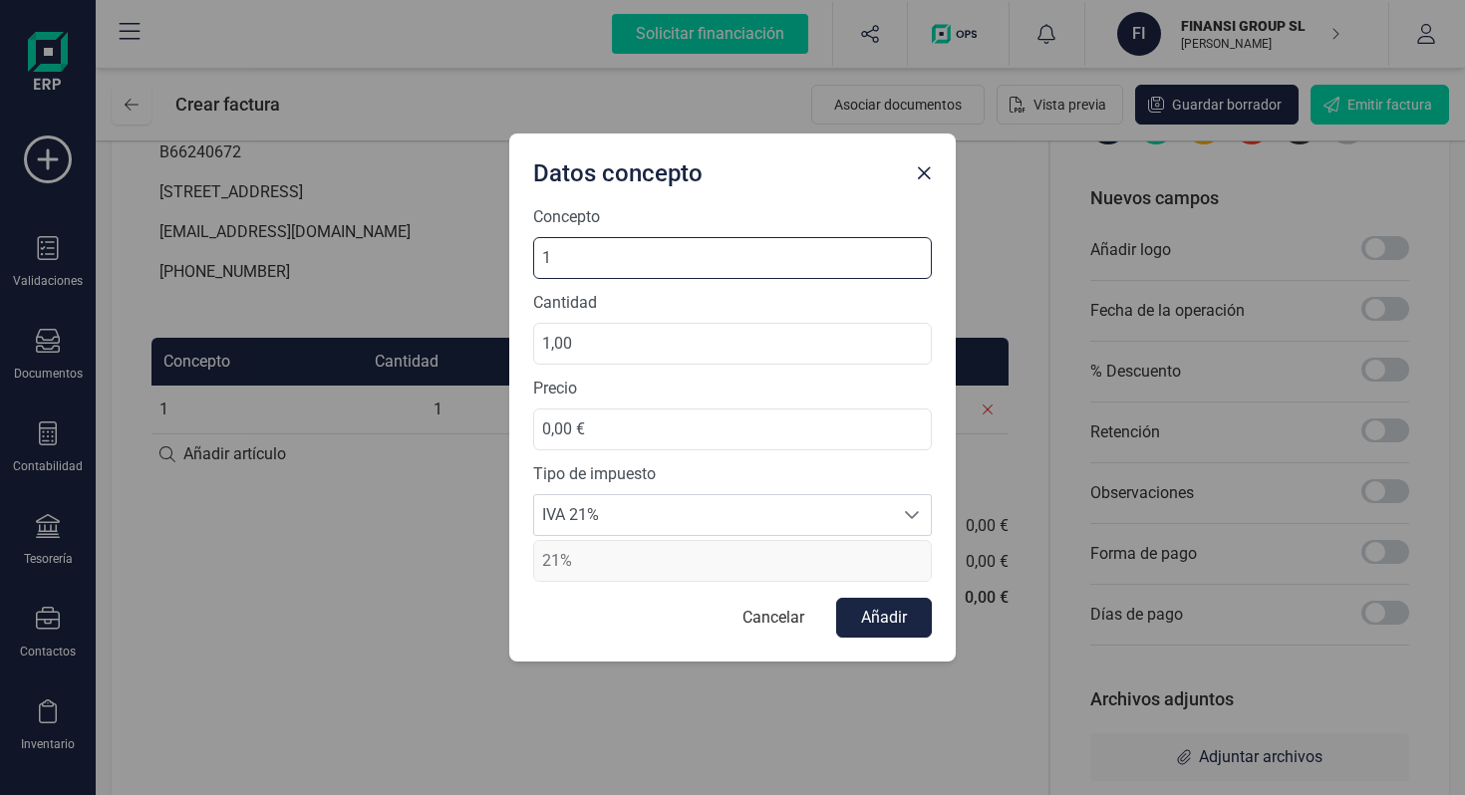
click at [606, 241] on input "1" at bounding box center [732, 258] width 399 height 42
click at [598, 267] on input "1" at bounding box center [732, 258] width 399 height 42
paste input "CPL Finansi Ago 2025"
type input "CPL Finansi Ago 2025"
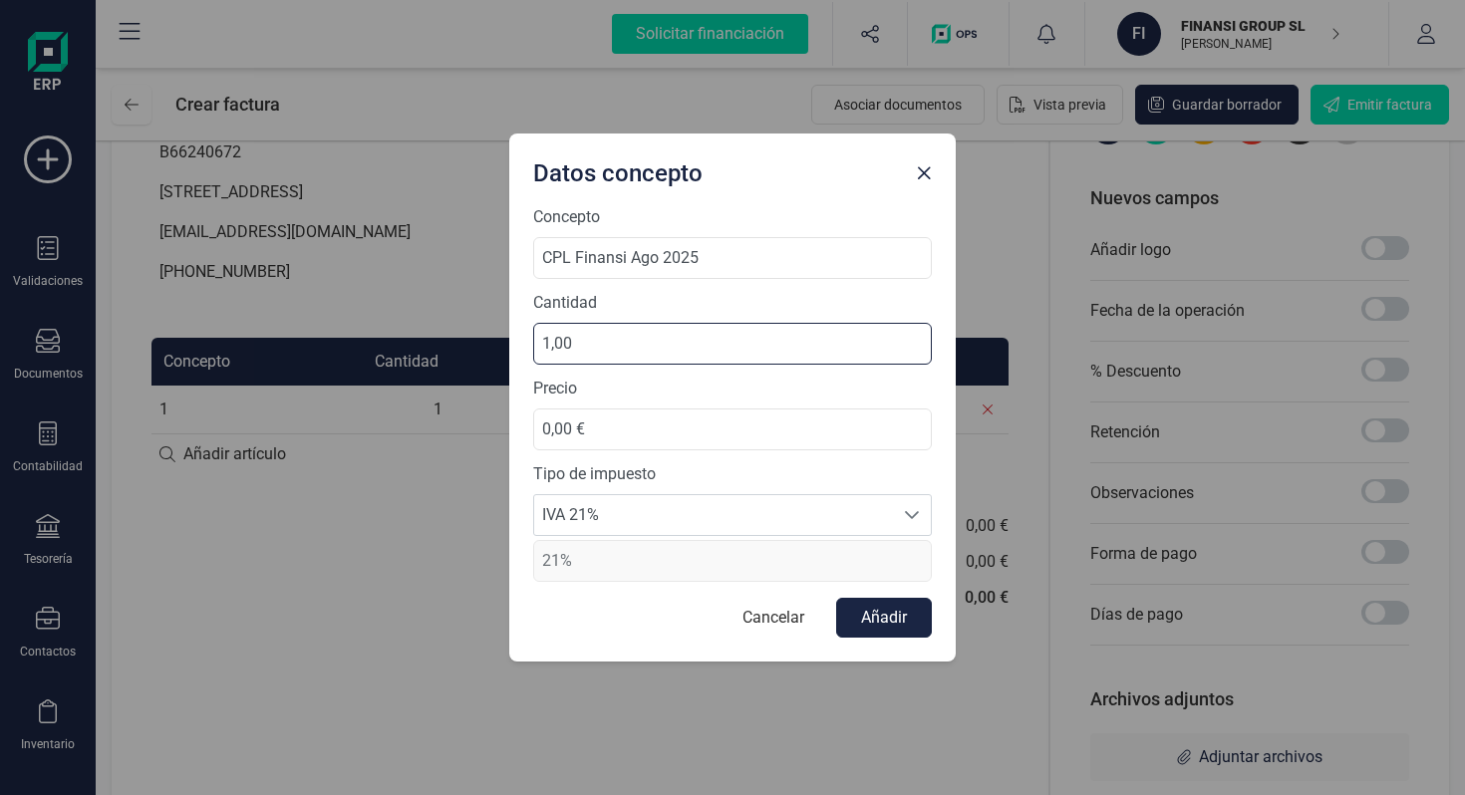
click at [611, 343] on input "1,00" at bounding box center [732, 344] width 399 height 42
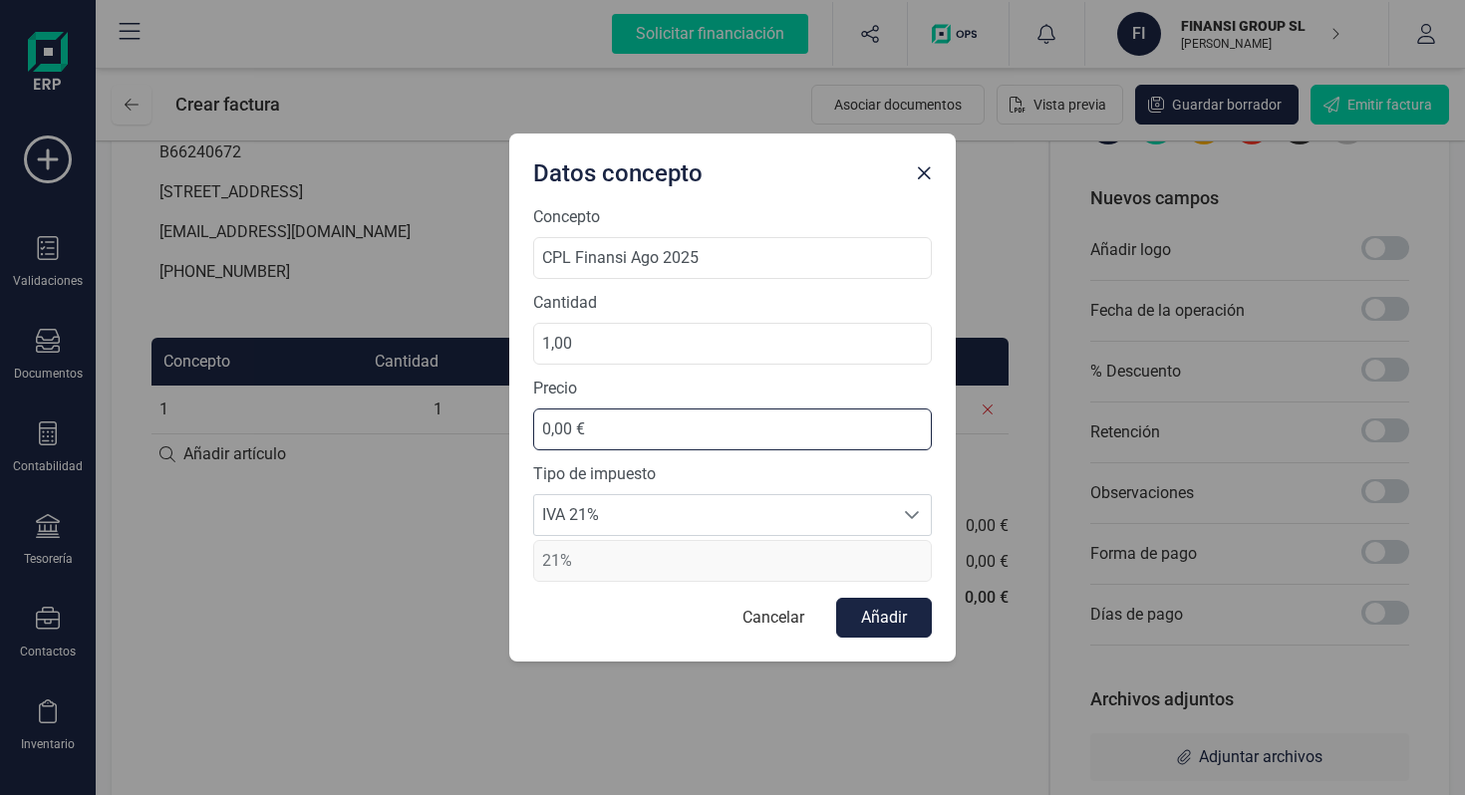
click at [617, 420] on input "0,00 €" at bounding box center [732, 430] width 399 height 42
type input "132,00 €"
click at [888, 614] on button "Añadir" at bounding box center [884, 618] width 96 height 40
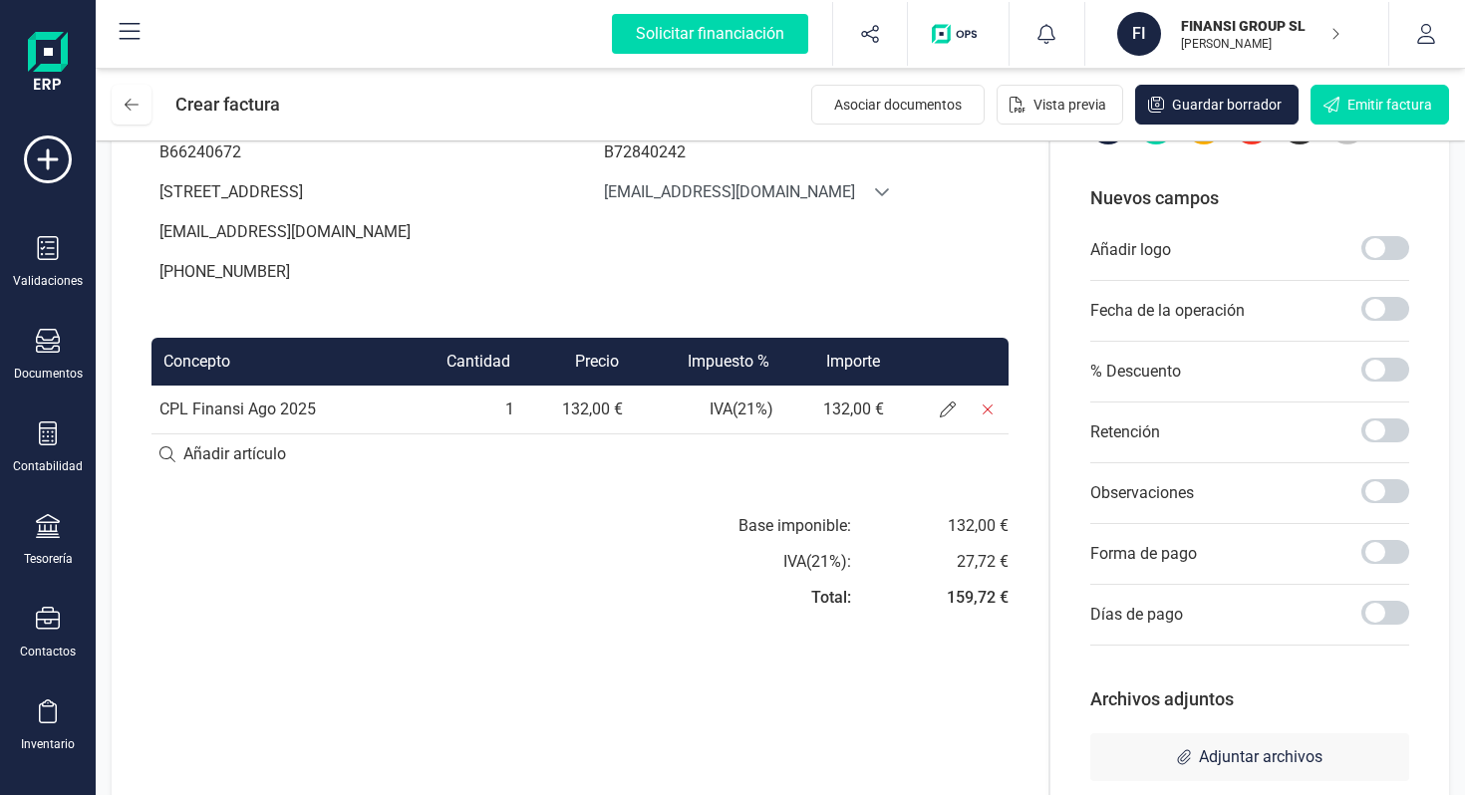
scroll to position [330, 0]
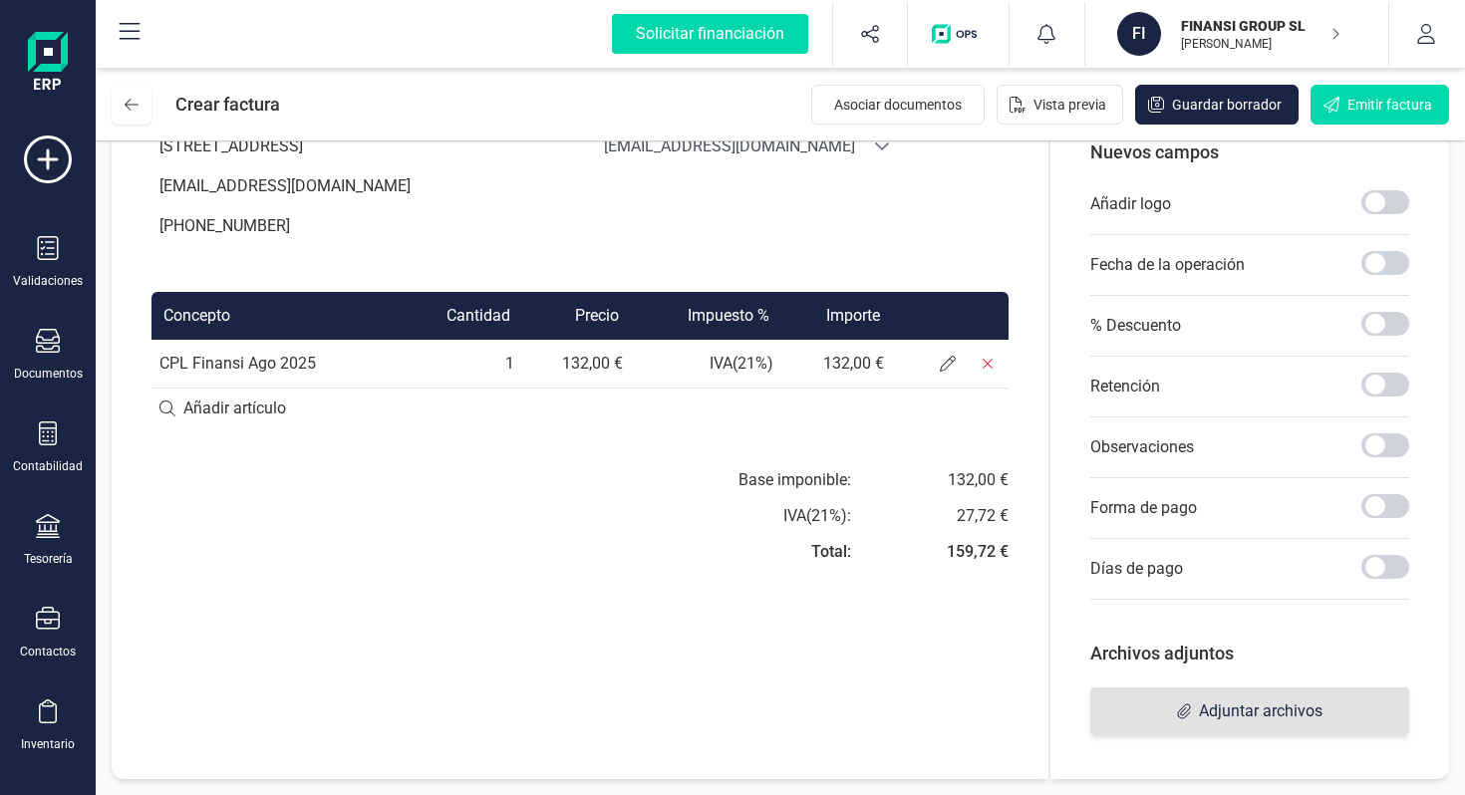
click at [1215, 715] on span "Adjuntar archivos" at bounding box center [1261, 712] width 124 height 24
click at [1292, 702] on span "Adjuntar archivos" at bounding box center [1261, 712] width 124 height 24
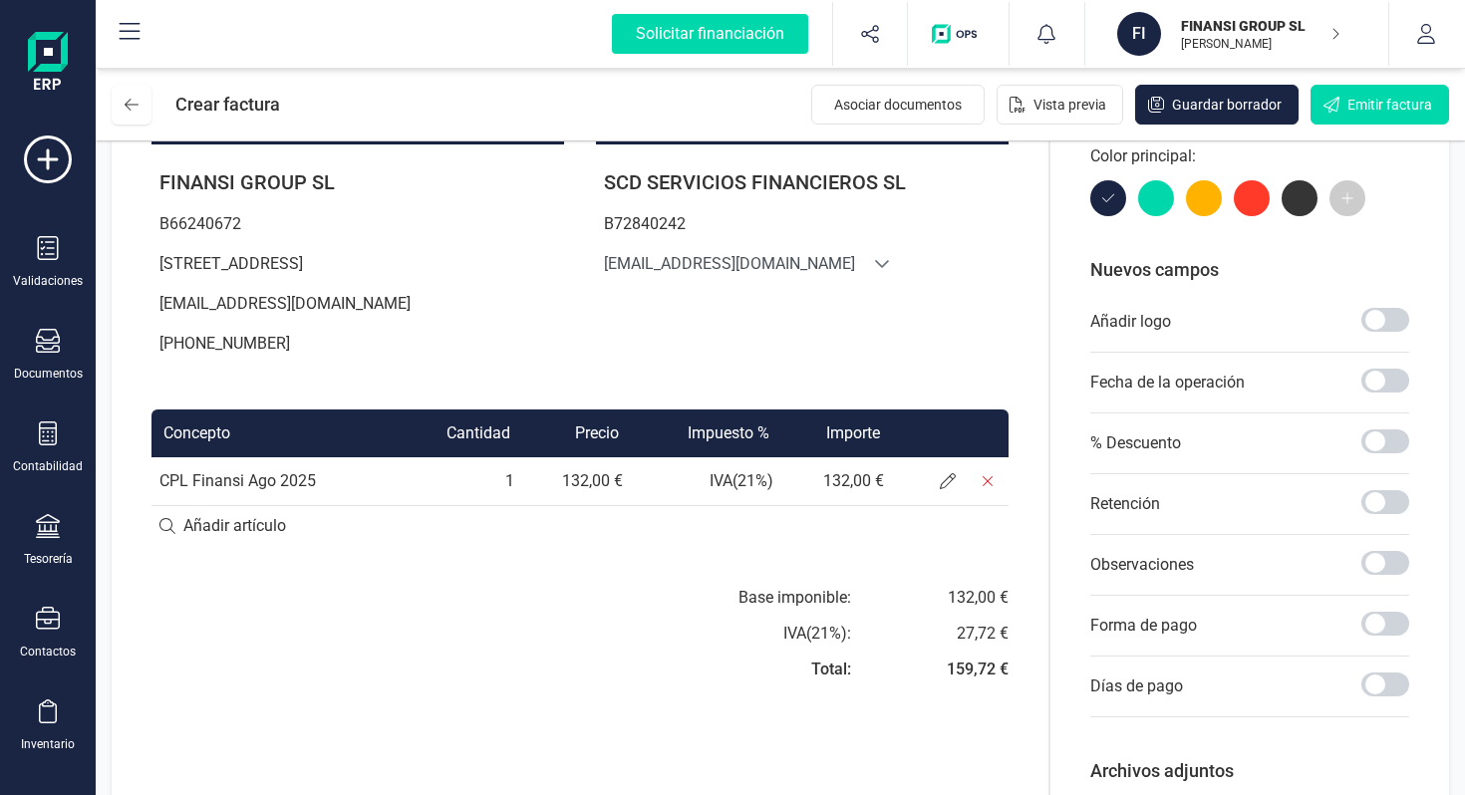
scroll to position [0, 0]
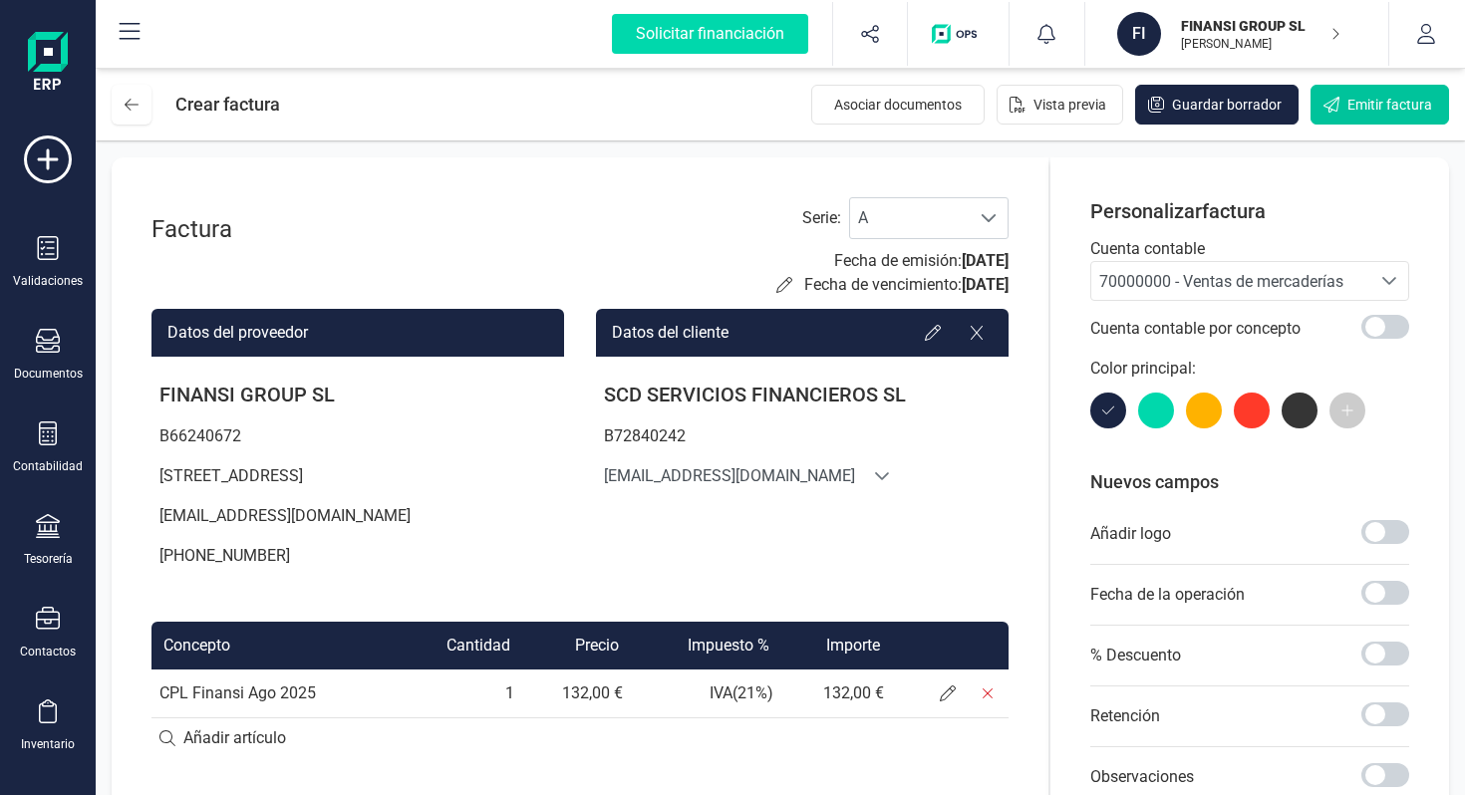
click at [1363, 108] on span "Emitir factura" at bounding box center [1389, 105] width 85 height 20
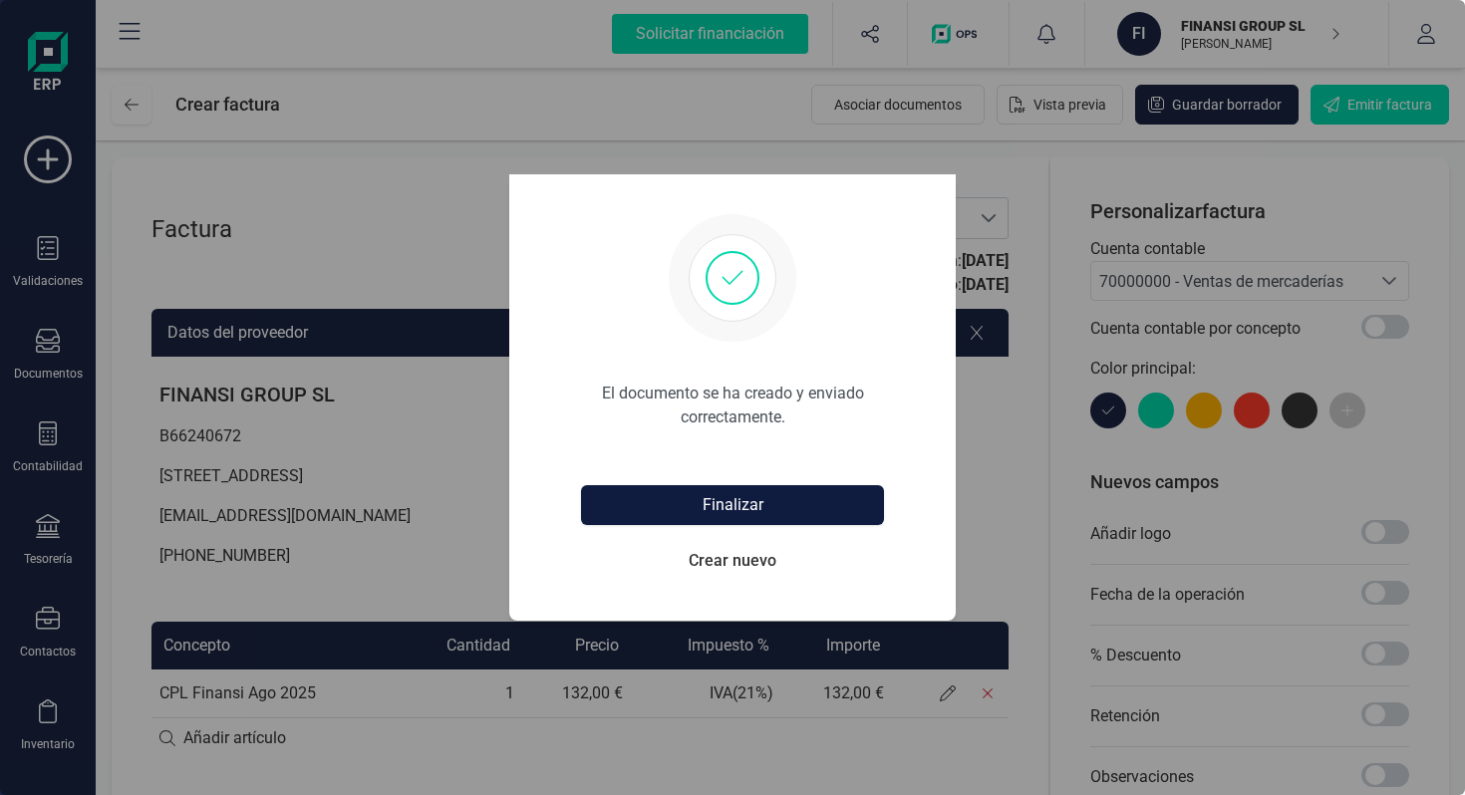
click at [776, 500] on button "Finalizar" at bounding box center [732, 505] width 303 height 40
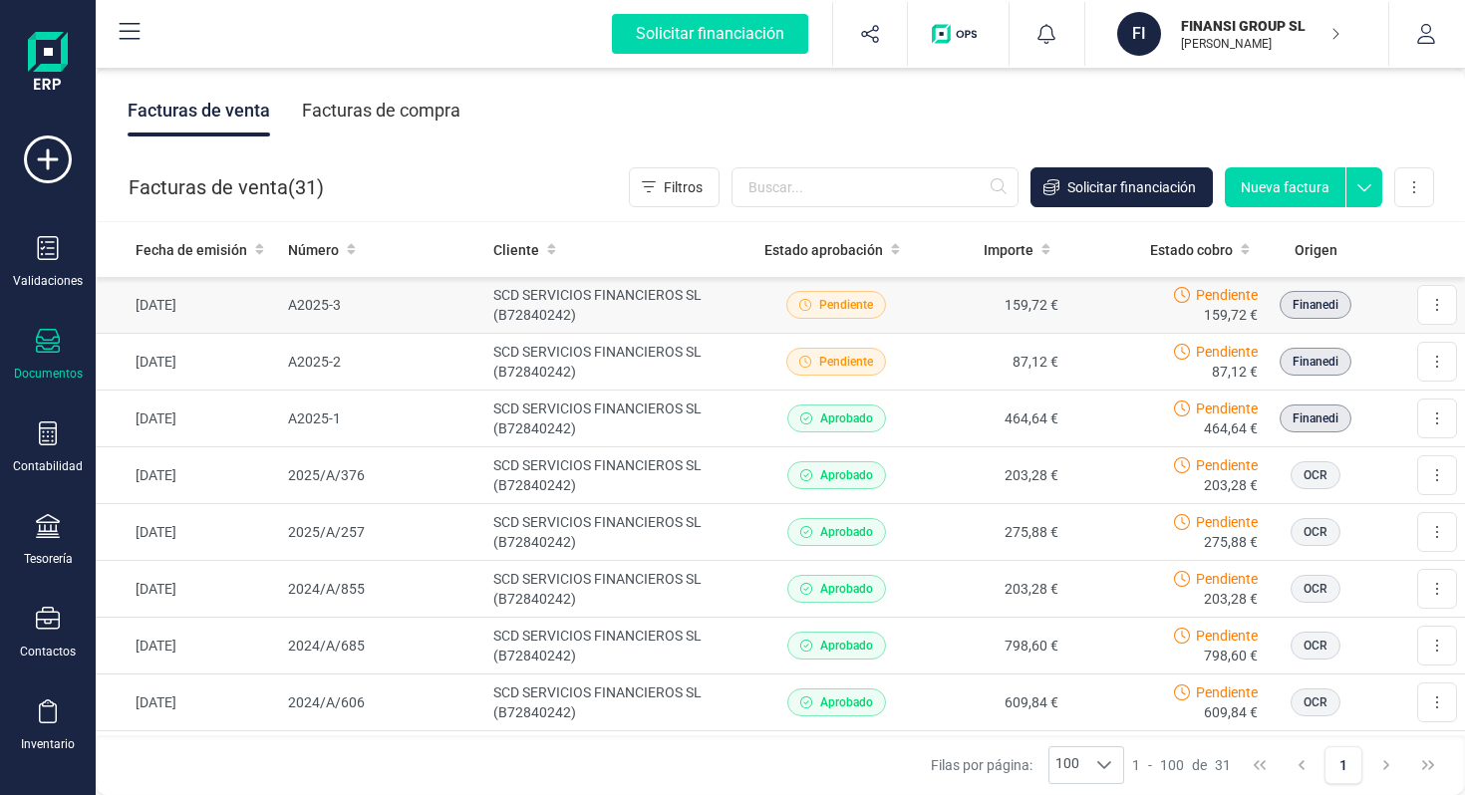
click at [344, 315] on td "A2025-3" at bounding box center [382, 305] width 205 height 57
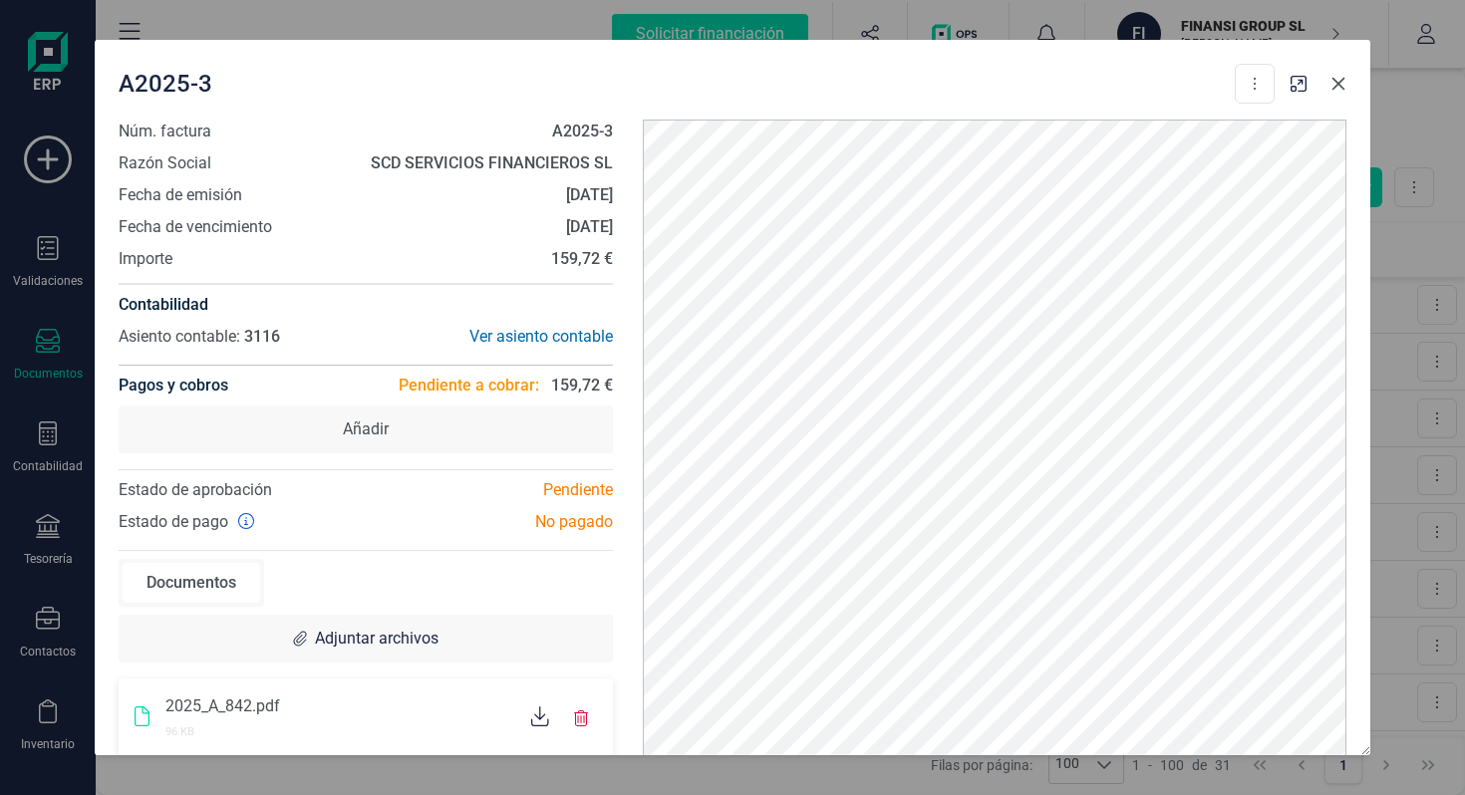
click at [1331, 87] on icon "Close" at bounding box center [1338, 84] width 16 height 16
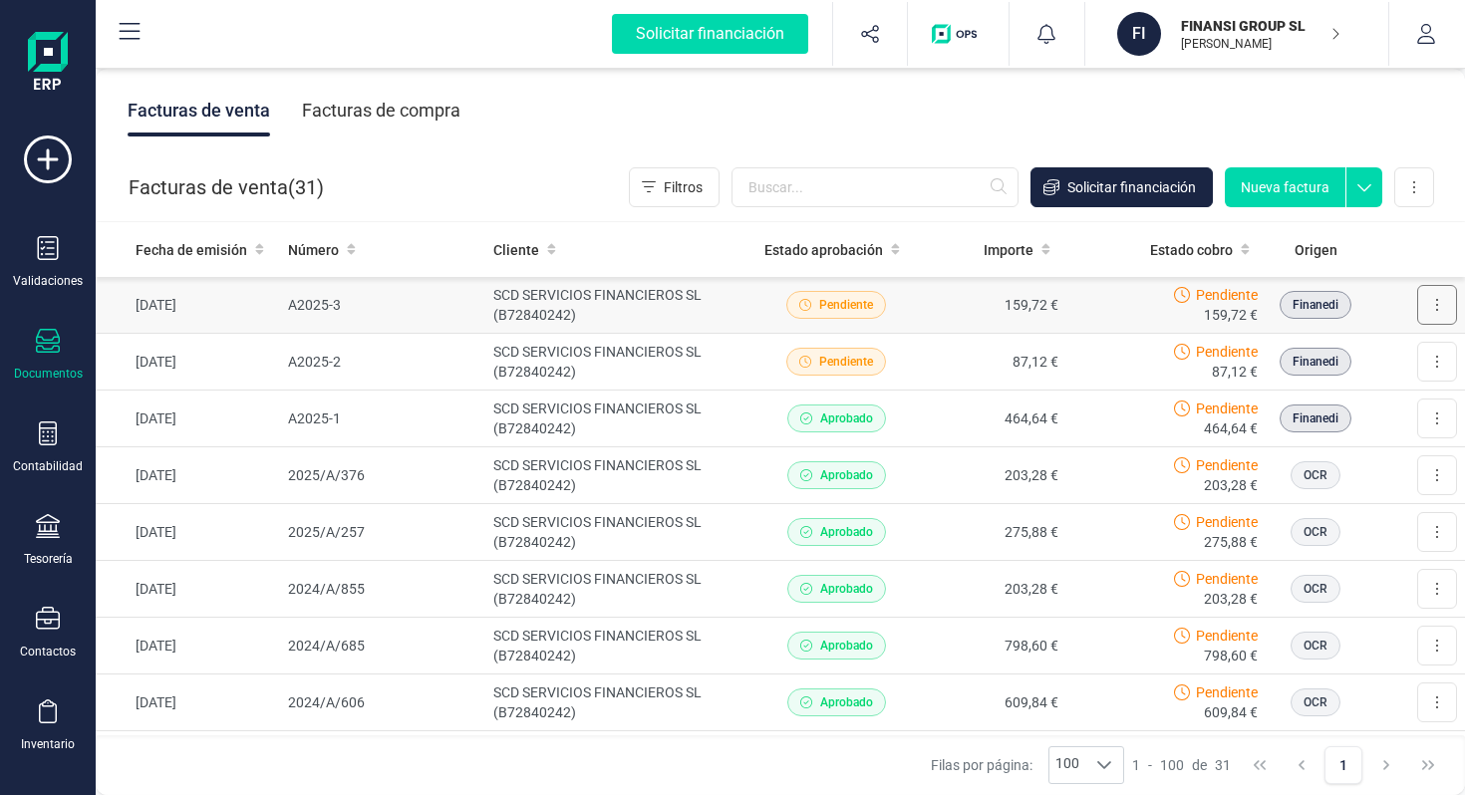
click at [1438, 308] on icon at bounding box center [1437, 305] width 4 height 16
click at [911, 300] on td "Pendiente" at bounding box center [835, 305] width 159 height 57
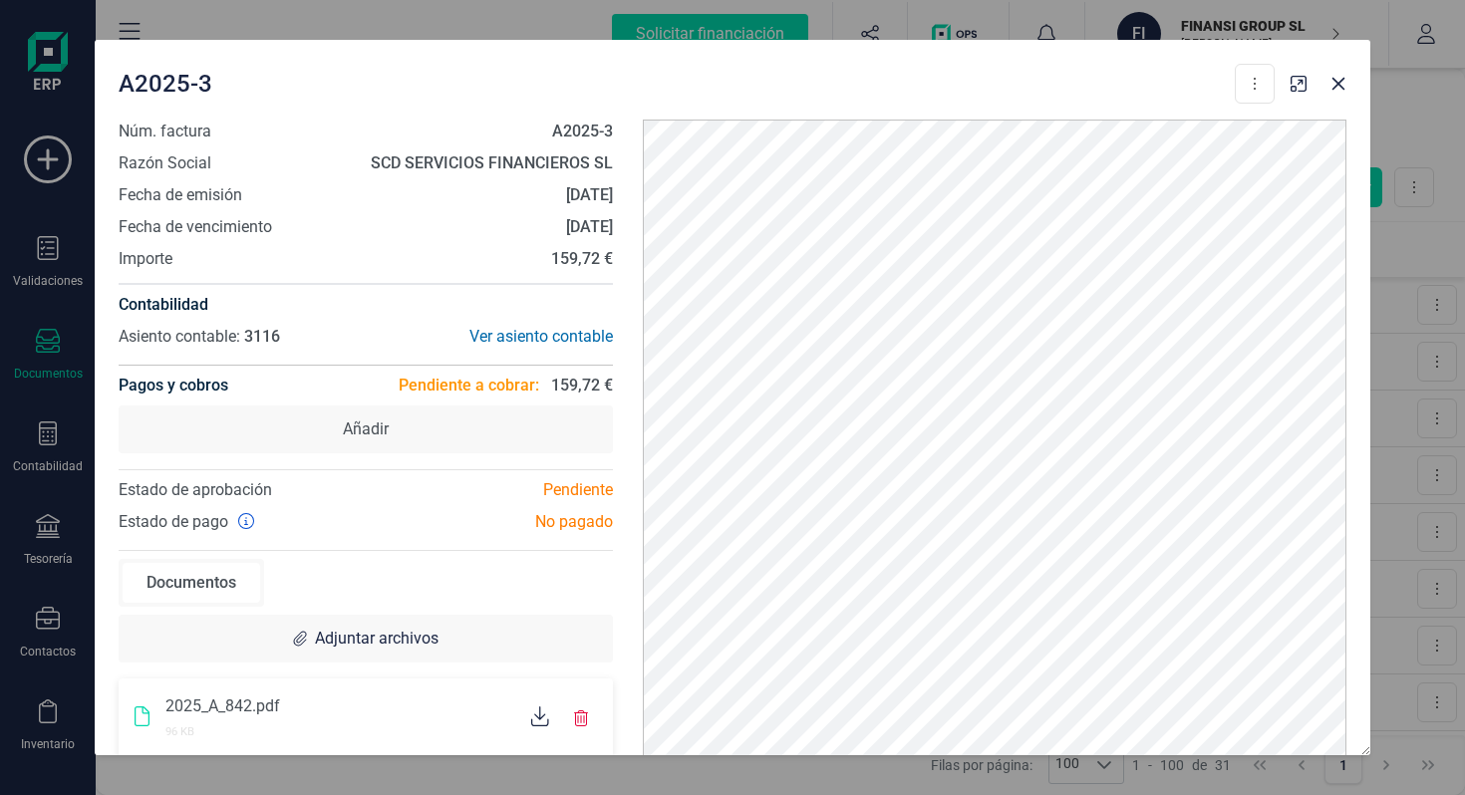
click at [587, 127] on strong "A2025-3" at bounding box center [582, 131] width 61 height 19
click at [580, 127] on strong "A2025-3" at bounding box center [582, 131] width 61 height 19
drag, startPoint x: 582, startPoint y: 133, endPoint x: 626, endPoint y: 133, distance: 43.8
click at [627, 133] on div "Núm. factura A2025-3 Razón Social SCD SERVICIOS FINANCIEROS SL Fecha de emisión…" at bounding box center [733, 426] width 1258 height 612
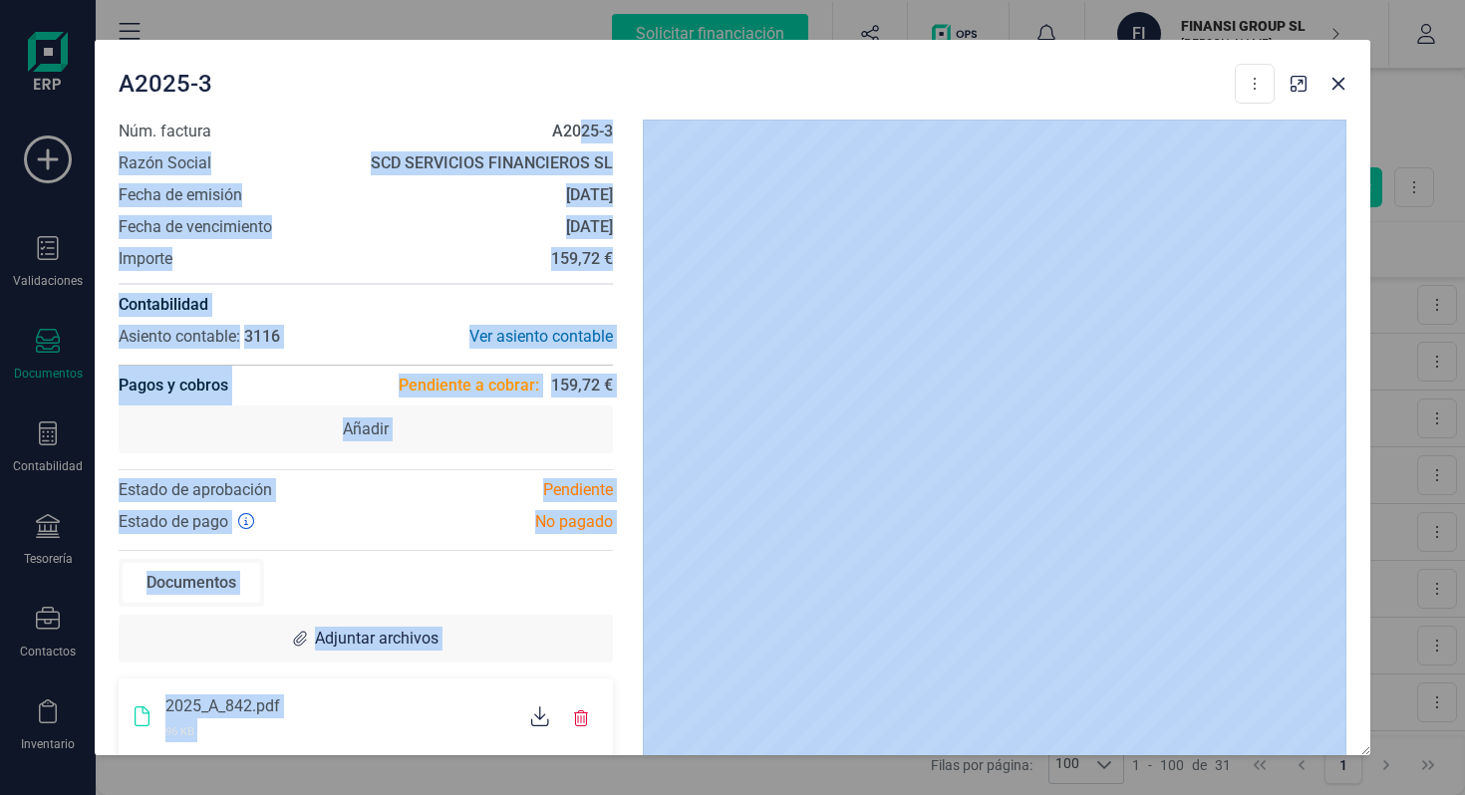
click at [507, 492] on div "Pendiente" at bounding box center [497, 490] width 262 height 24
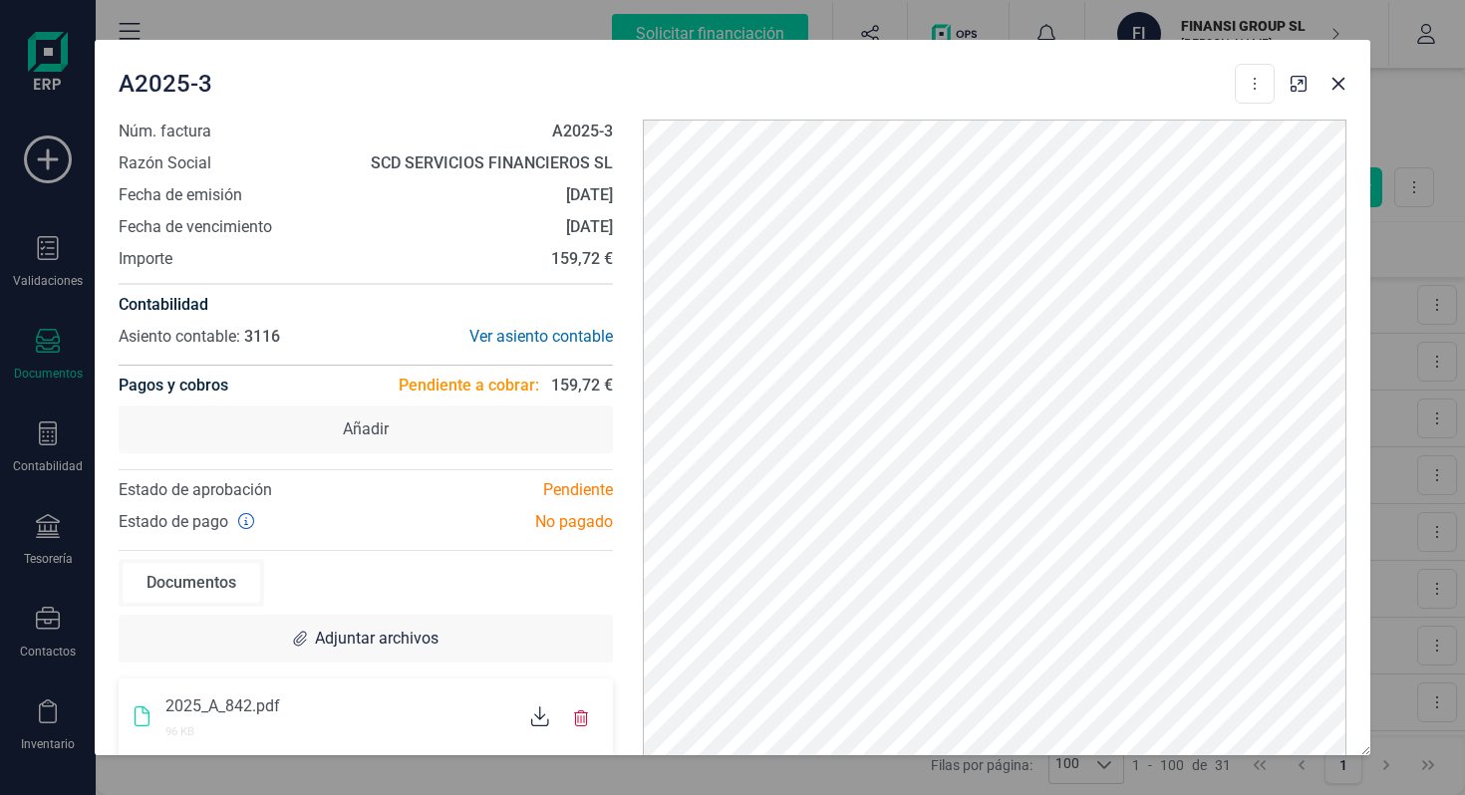
scroll to position [3, 0]
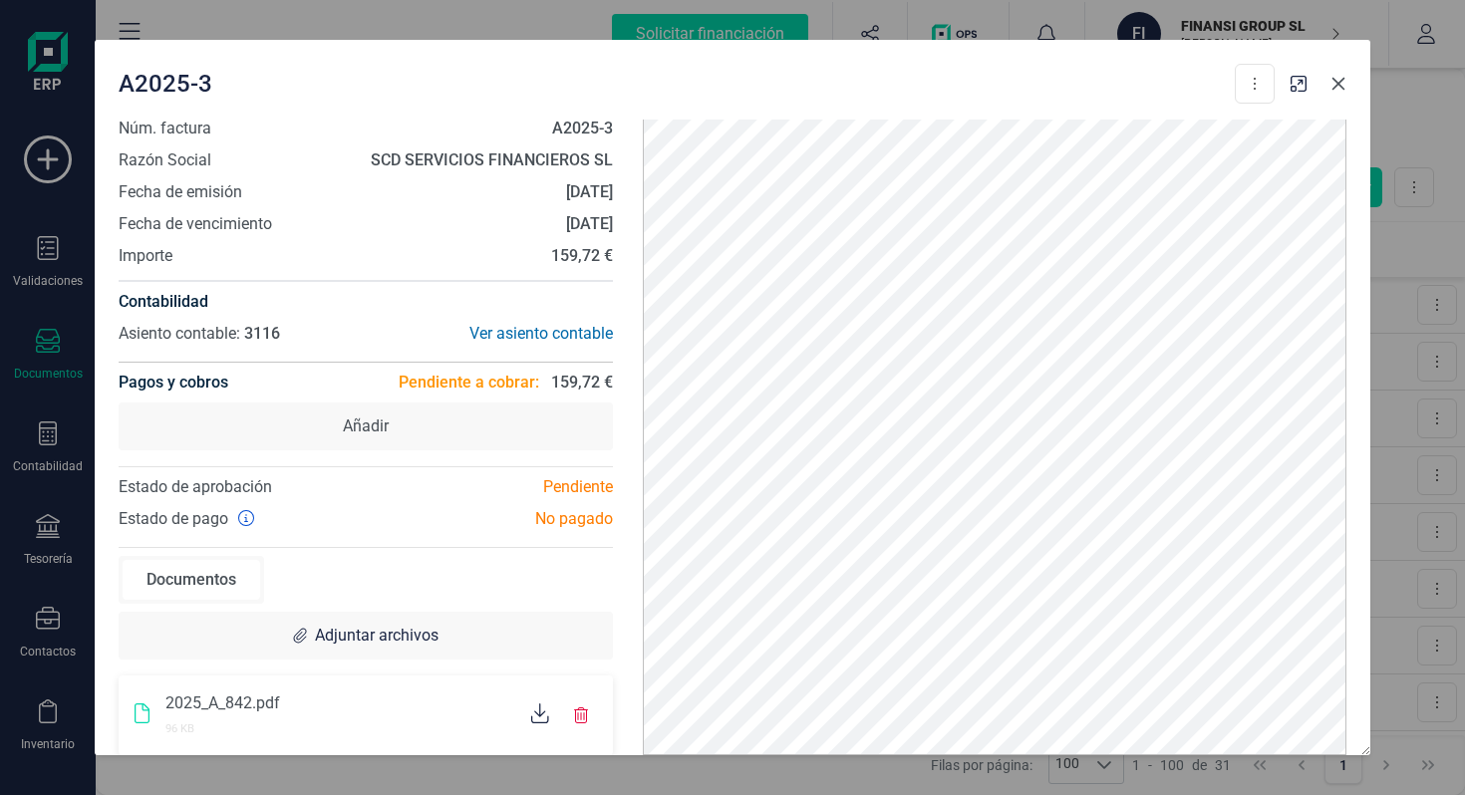
click at [1341, 84] on icon "Close" at bounding box center [1338, 84] width 16 height 16
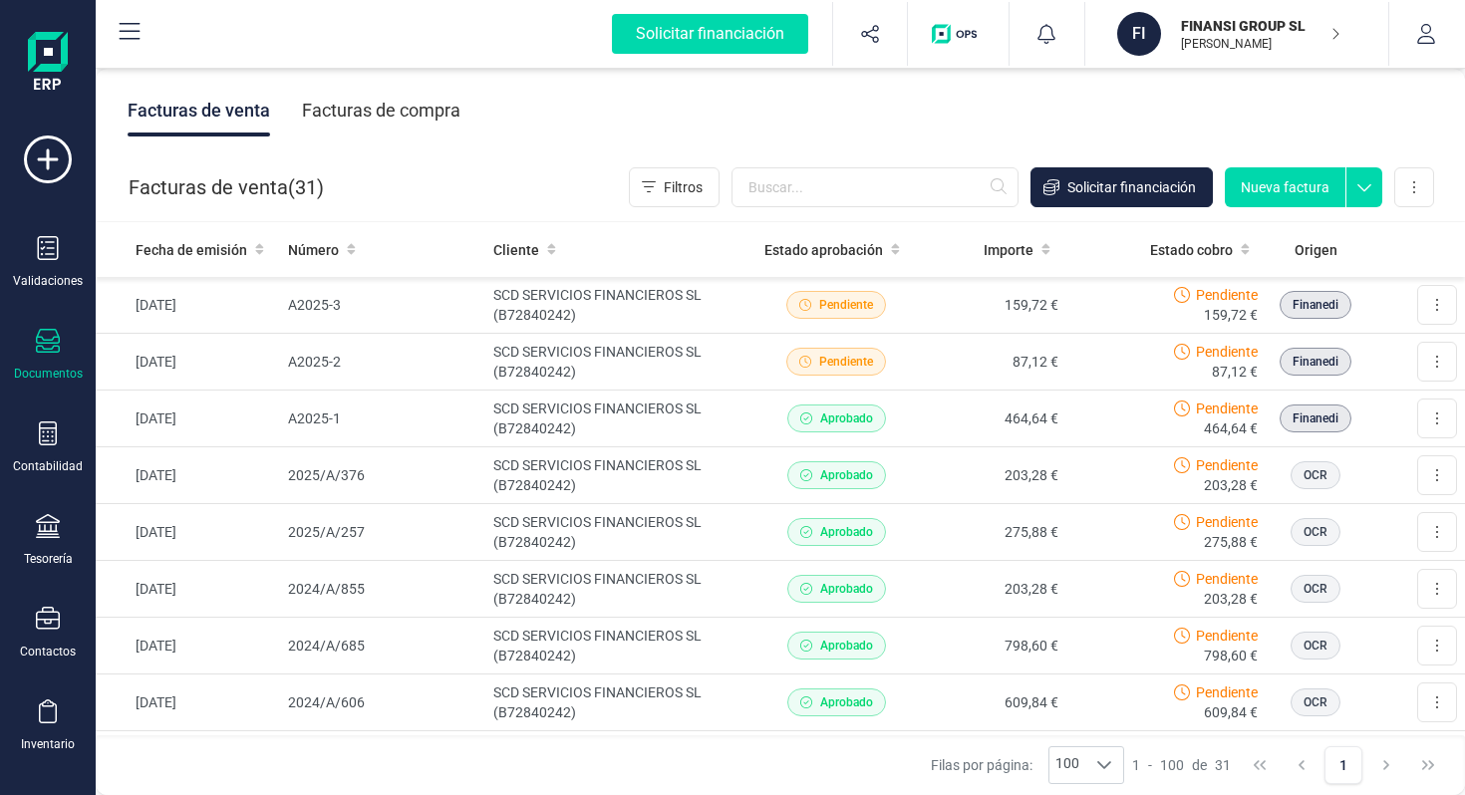
scroll to position [0, 0]
click at [1284, 195] on button "Nueva factura" at bounding box center [1285, 187] width 121 height 40
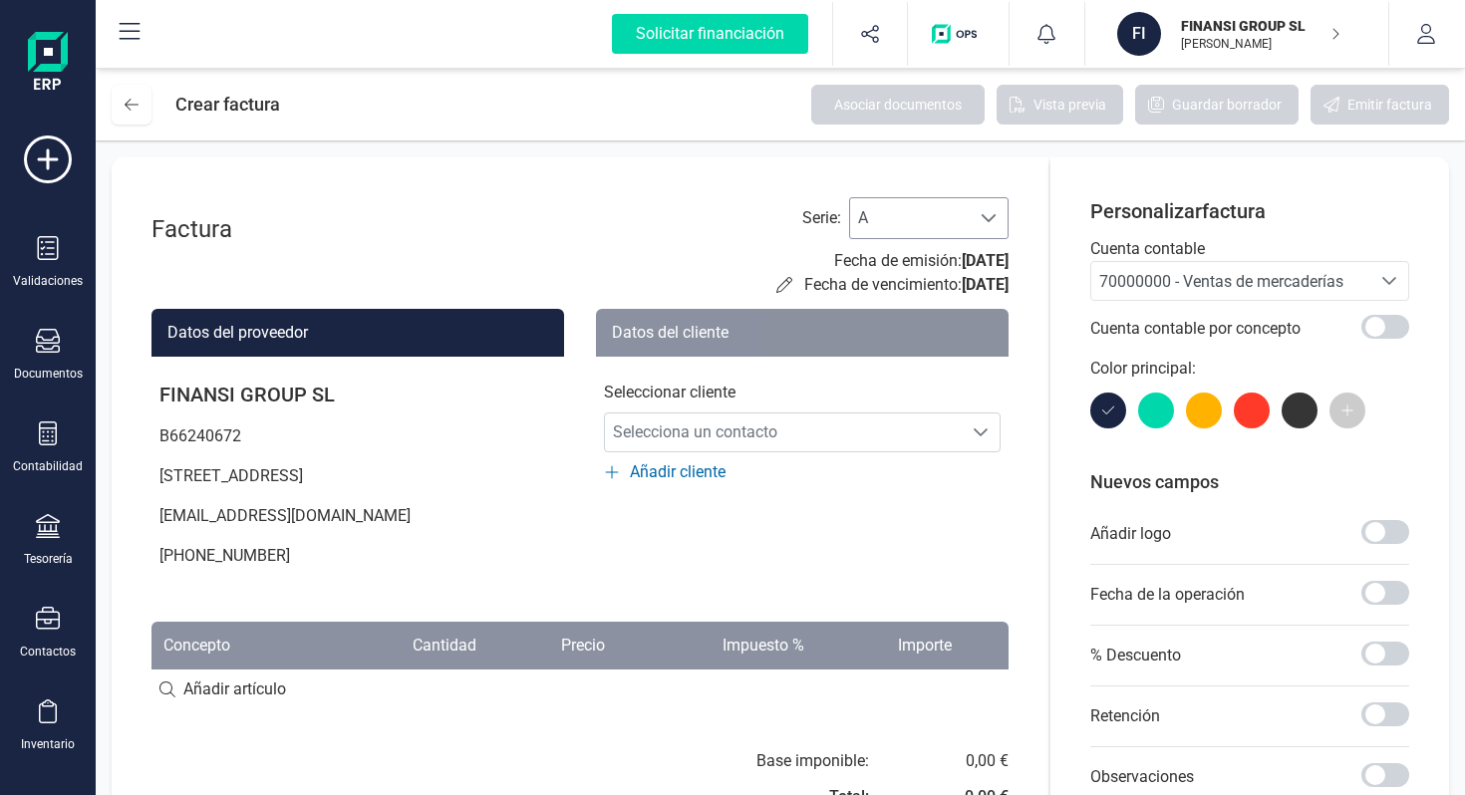
click at [911, 216] on span "A" at bounding box center [910, 218] width 120 height 40
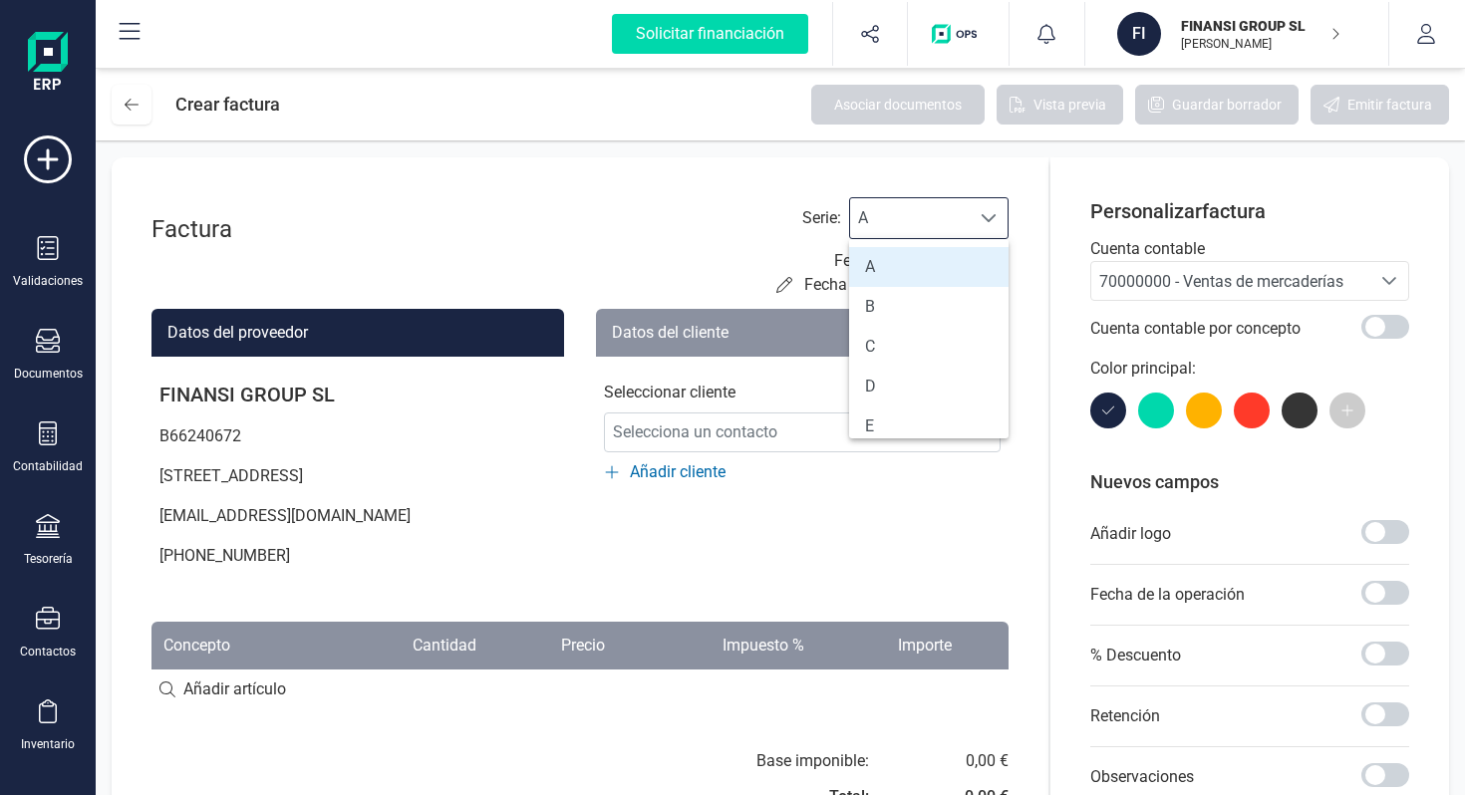
click at [608, 248] on div "Factura Serie : A A Fecha de emisión: [DATE] Fecha de vencimiento: [DATE]" at bounding box center [579, 247] width 857 height 100
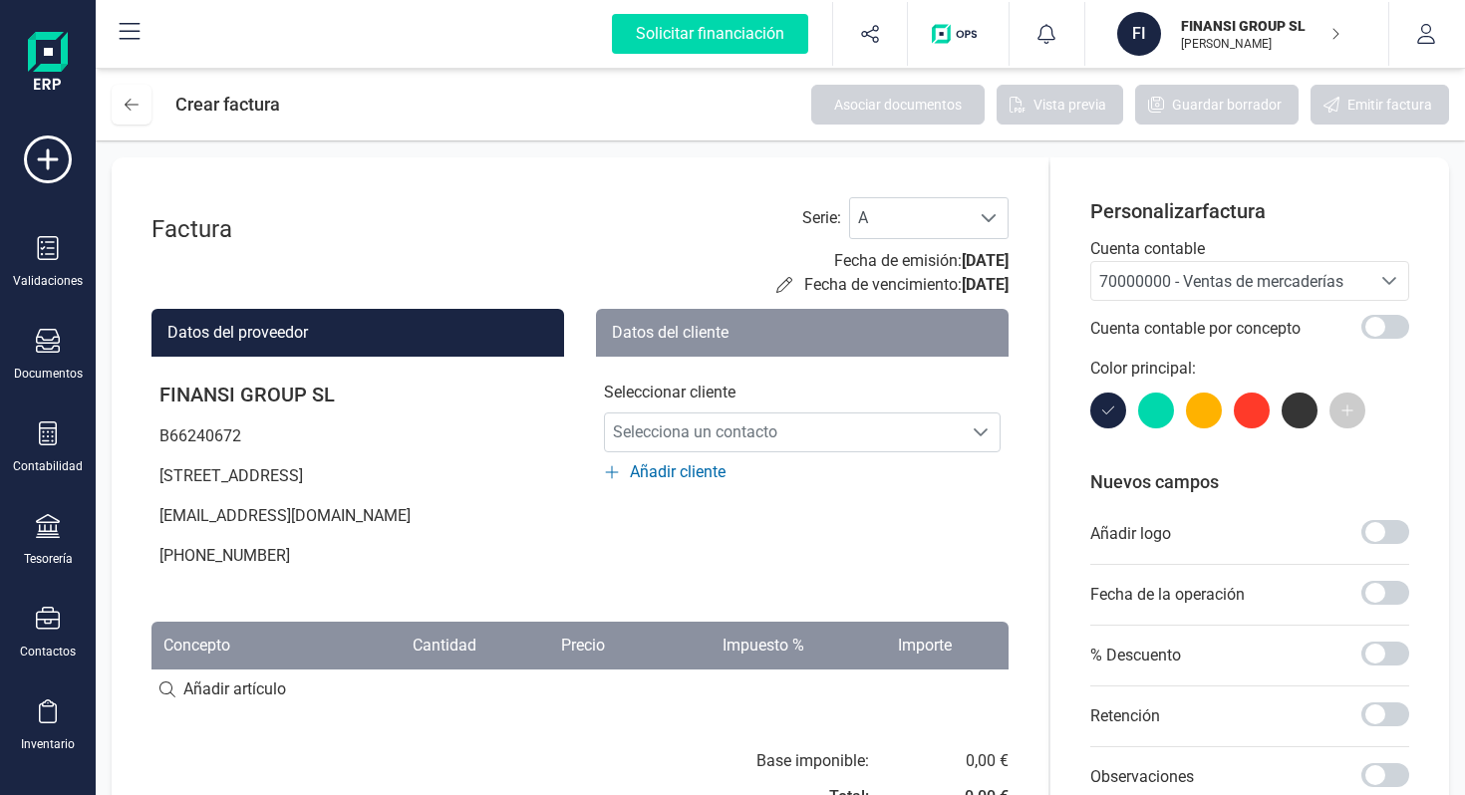
click at [251, 226] on div "Factura" at bounding box center [230, 229] width 159 height 32
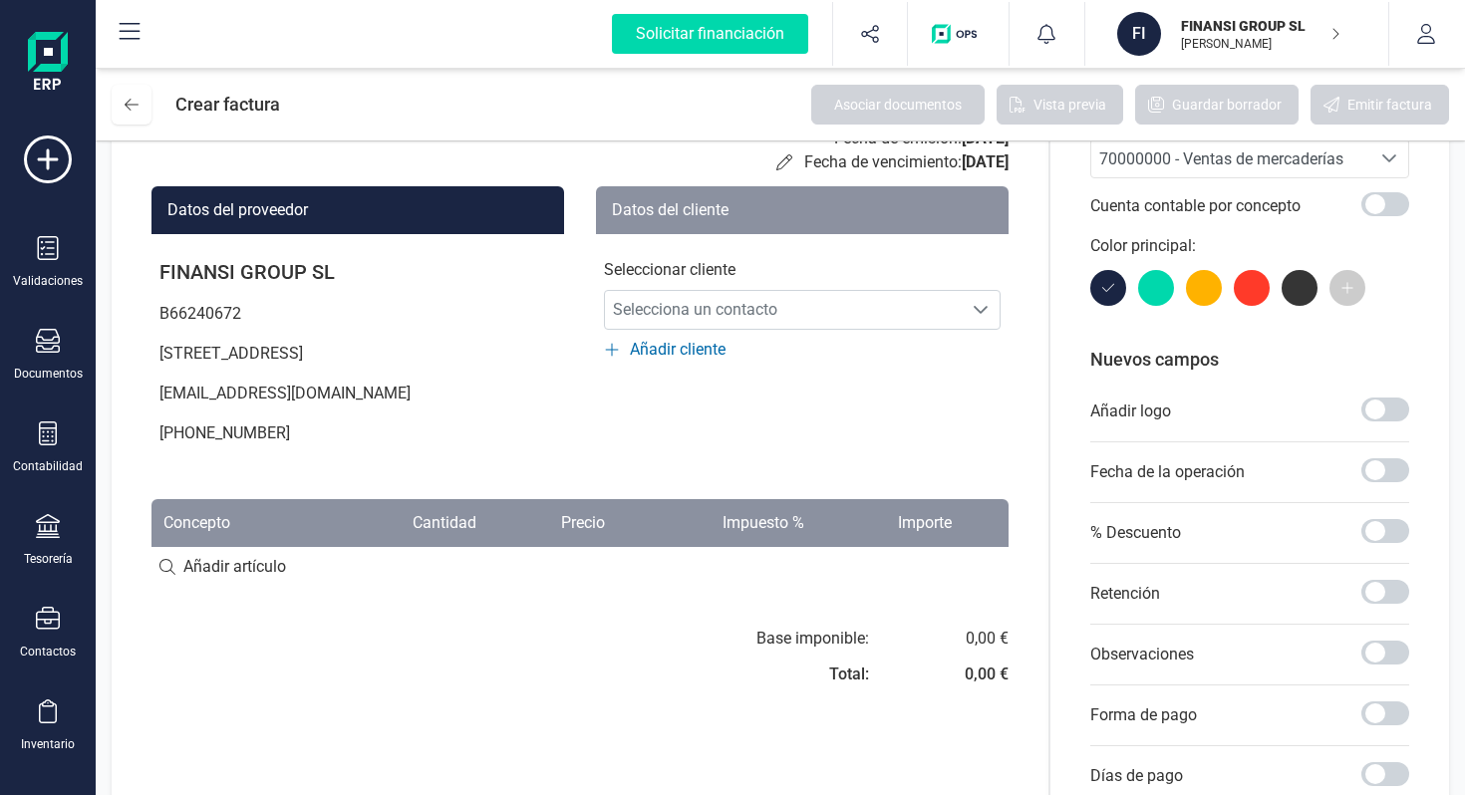
scroll to position [0, 0]
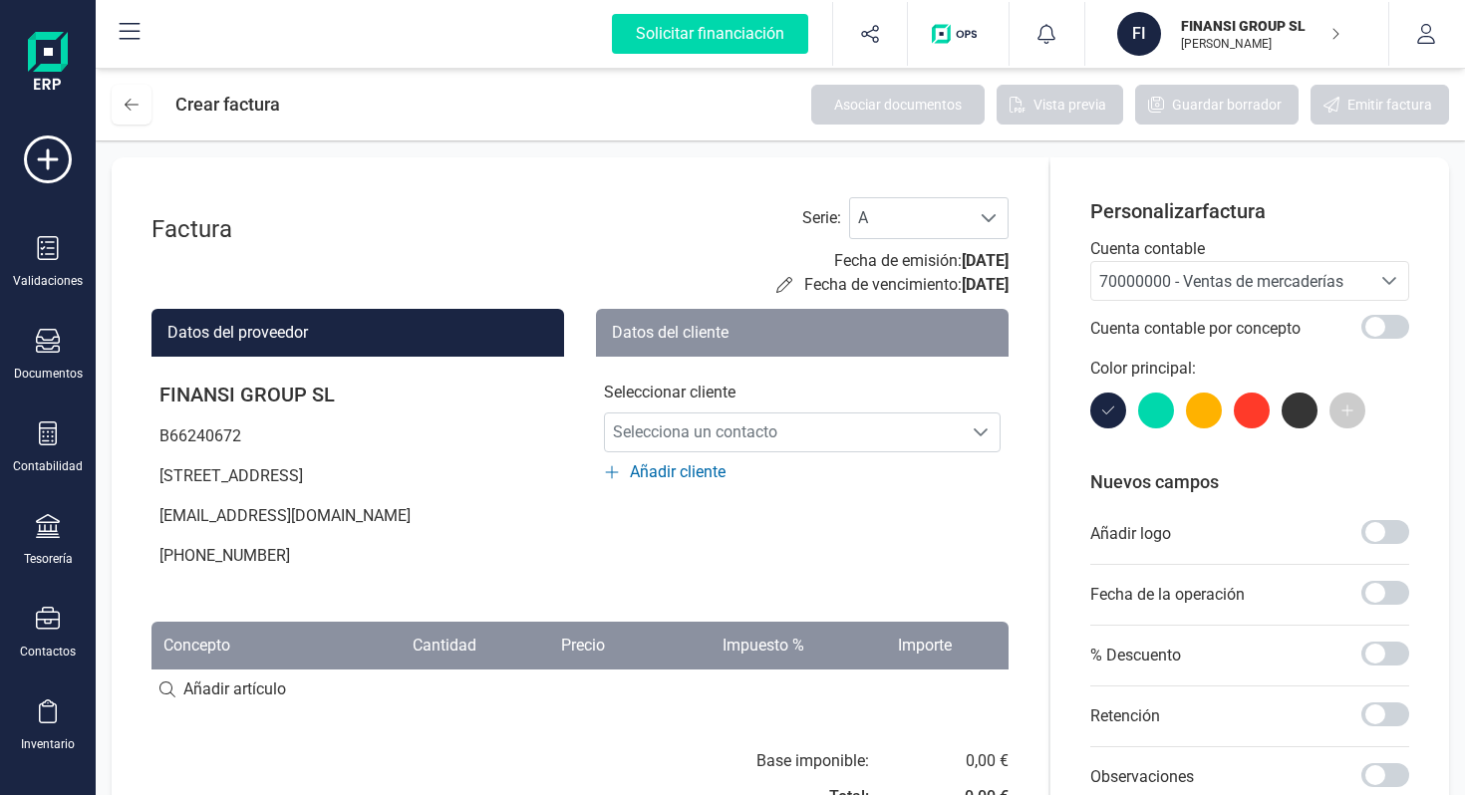
click at [214, 233] on div "Factura" at bounding box center [230, 229] width 159 height 32
click at [226, 228] on div "Factura" at bounding box center [230, 229] width 159 height 32
click at [227, 228] on div "Factura" at bounding box center [230, 229] width 159 height 32
click at [776, 283] on icon at bounding box center [784, 285] width 16 height 16
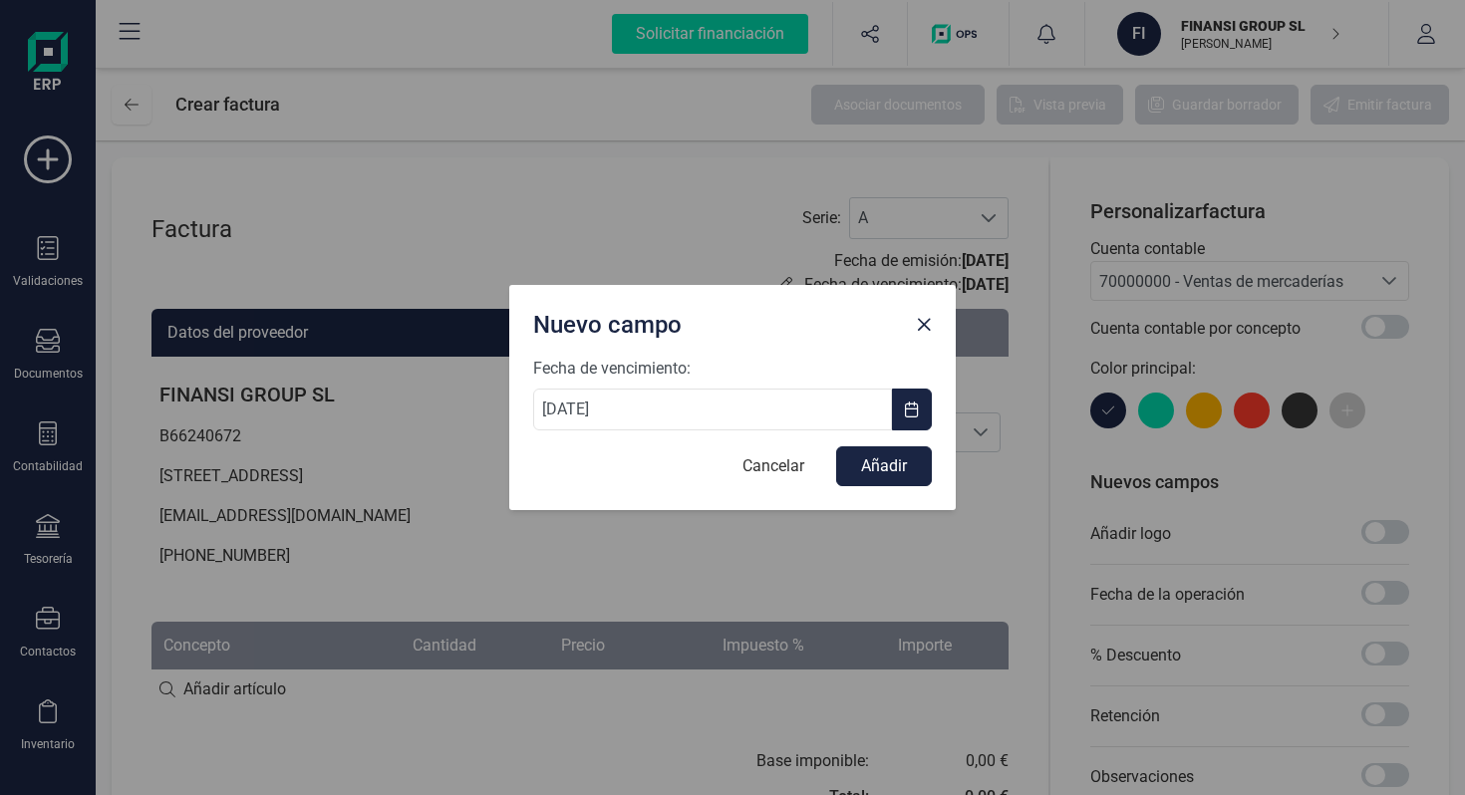
click at [935, 319] on button "Close" at bounding box center [924, 325] width 32 height 32
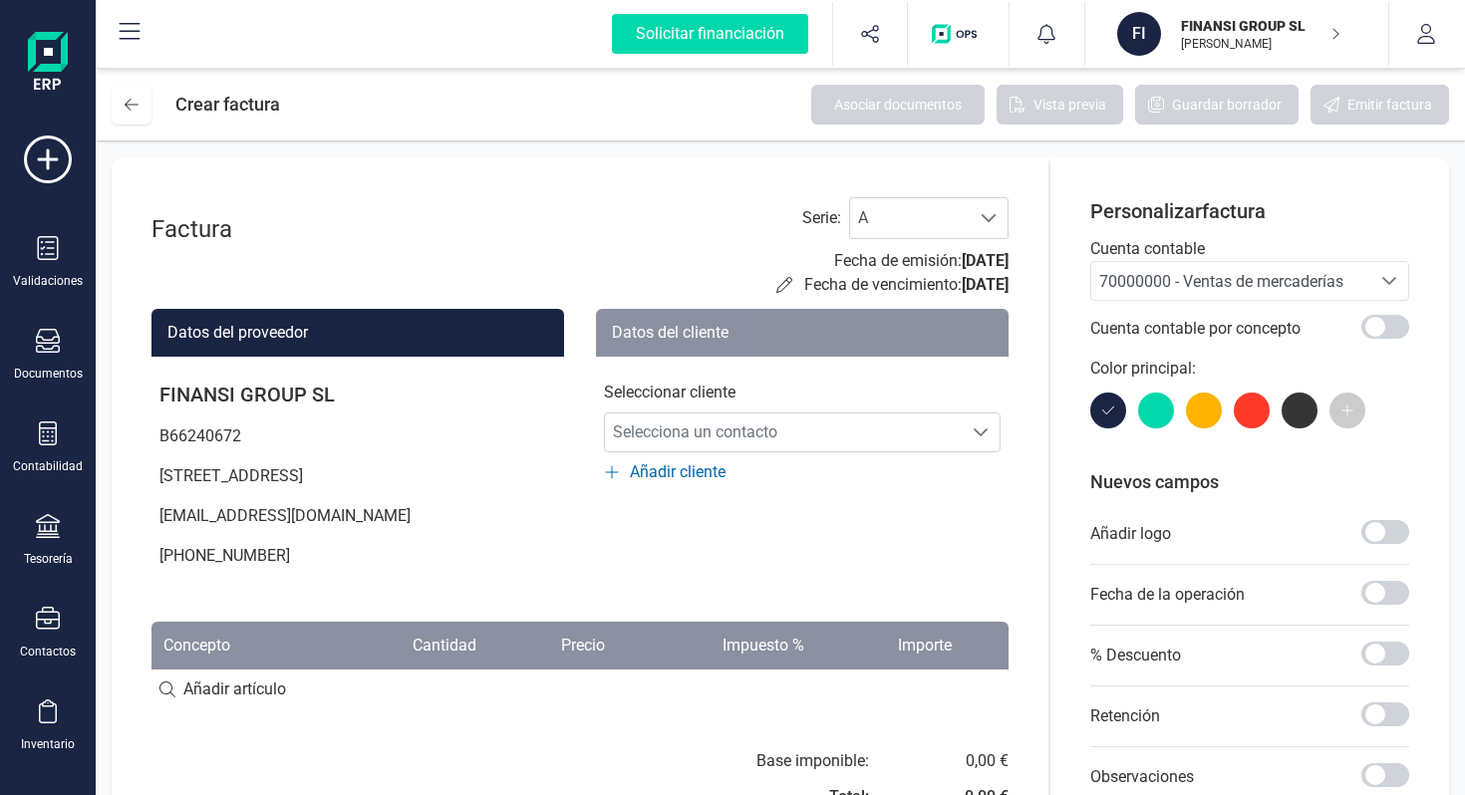
scroll to position [88, 0]
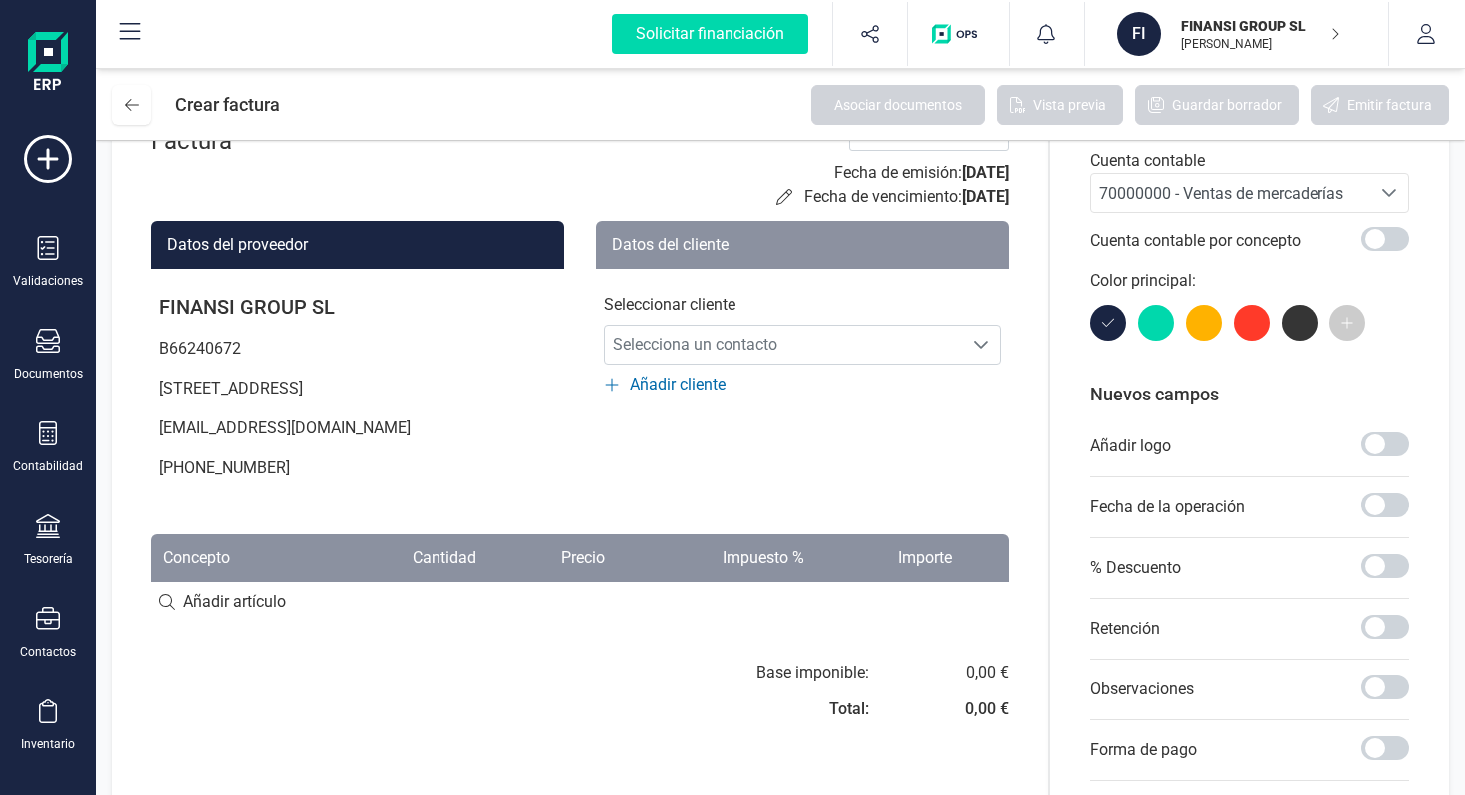
click at [703, 376] on span "Añadir cliente" at bounding box center [678, 385] width 96 height 24
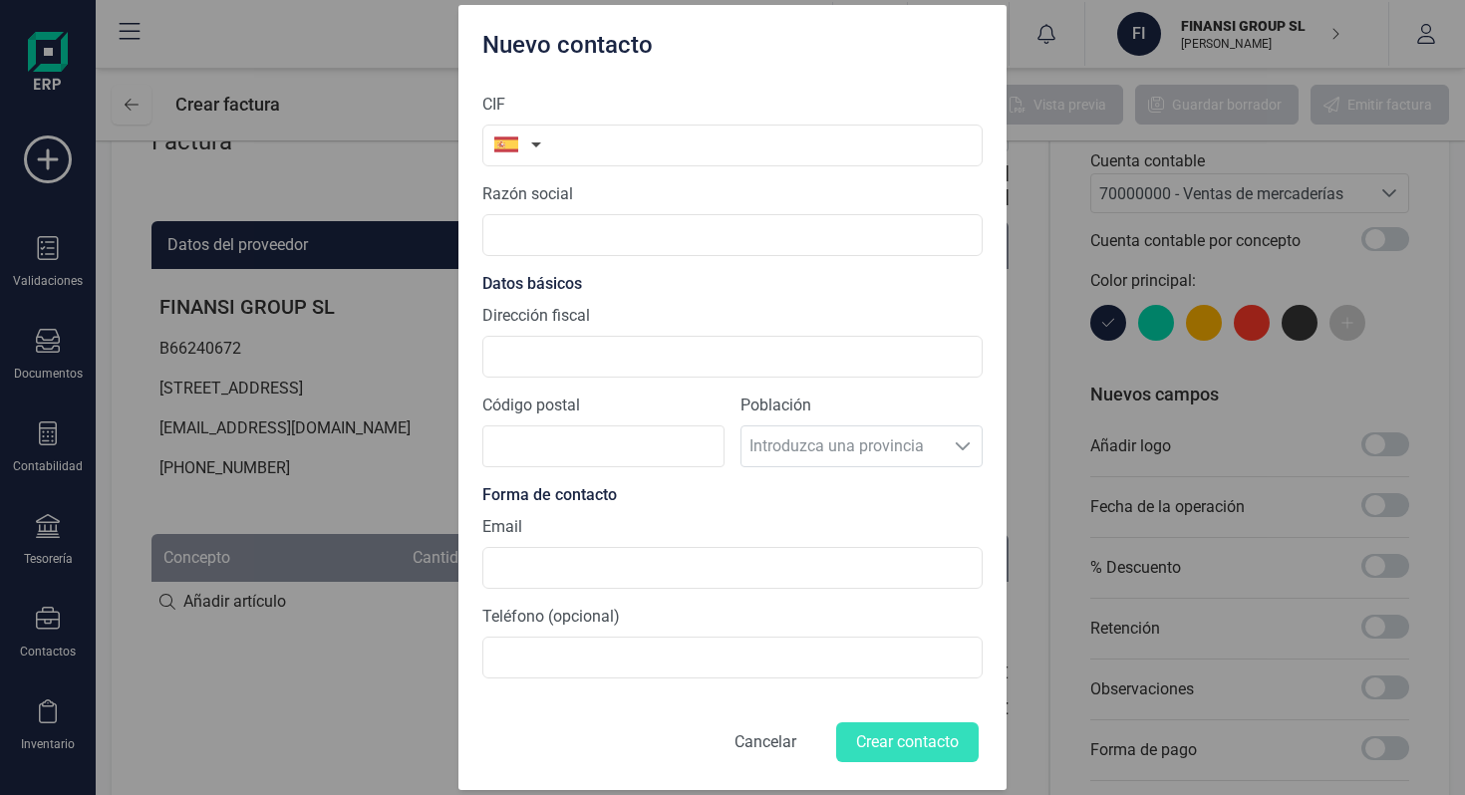
click at [771, 738] on button "Cancelar" at bounding box center [766, 743] width 110 height 48
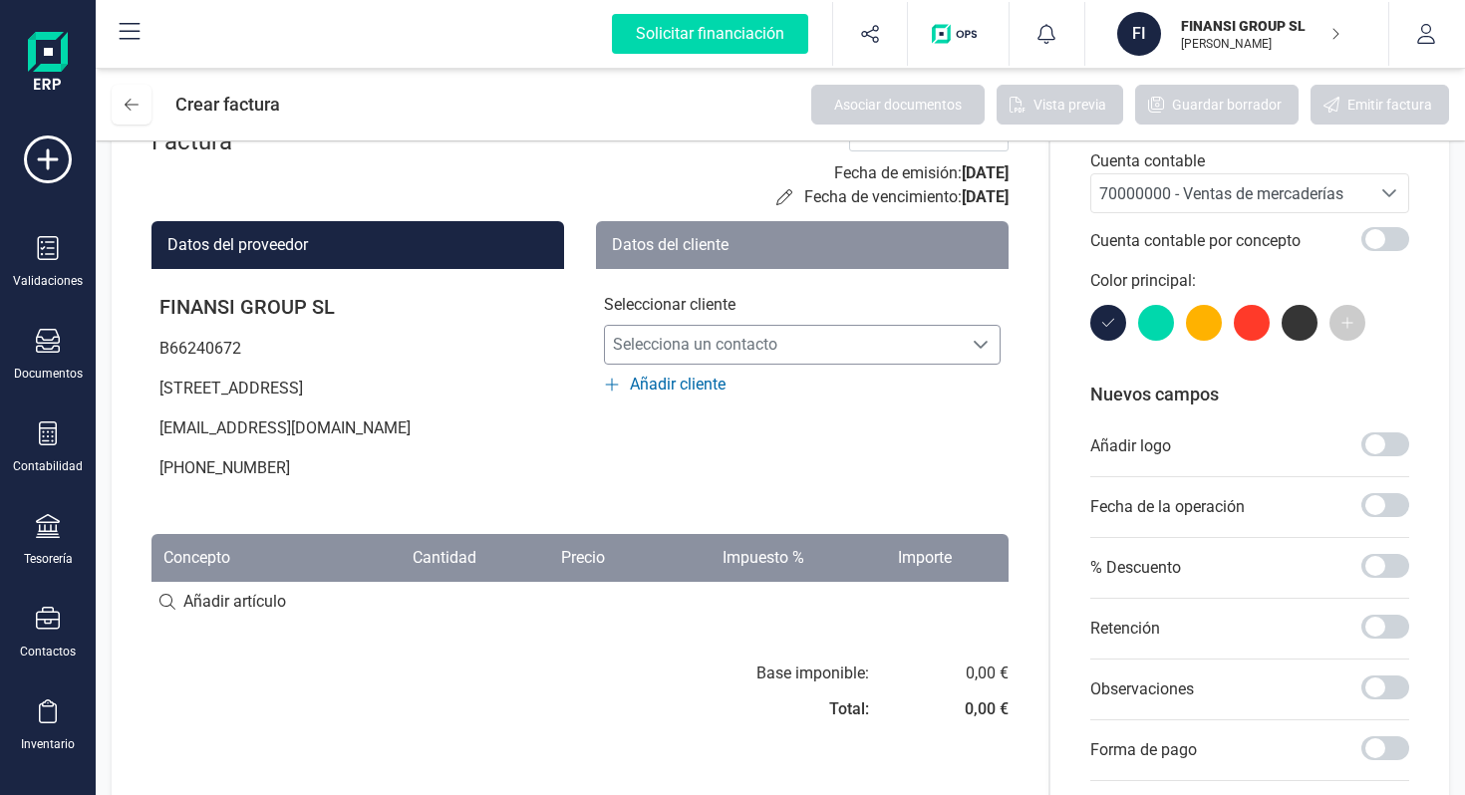
click at [740, 354] on span "Selecciona un contacto" at bounding box center [783, 345] width 357 height 40
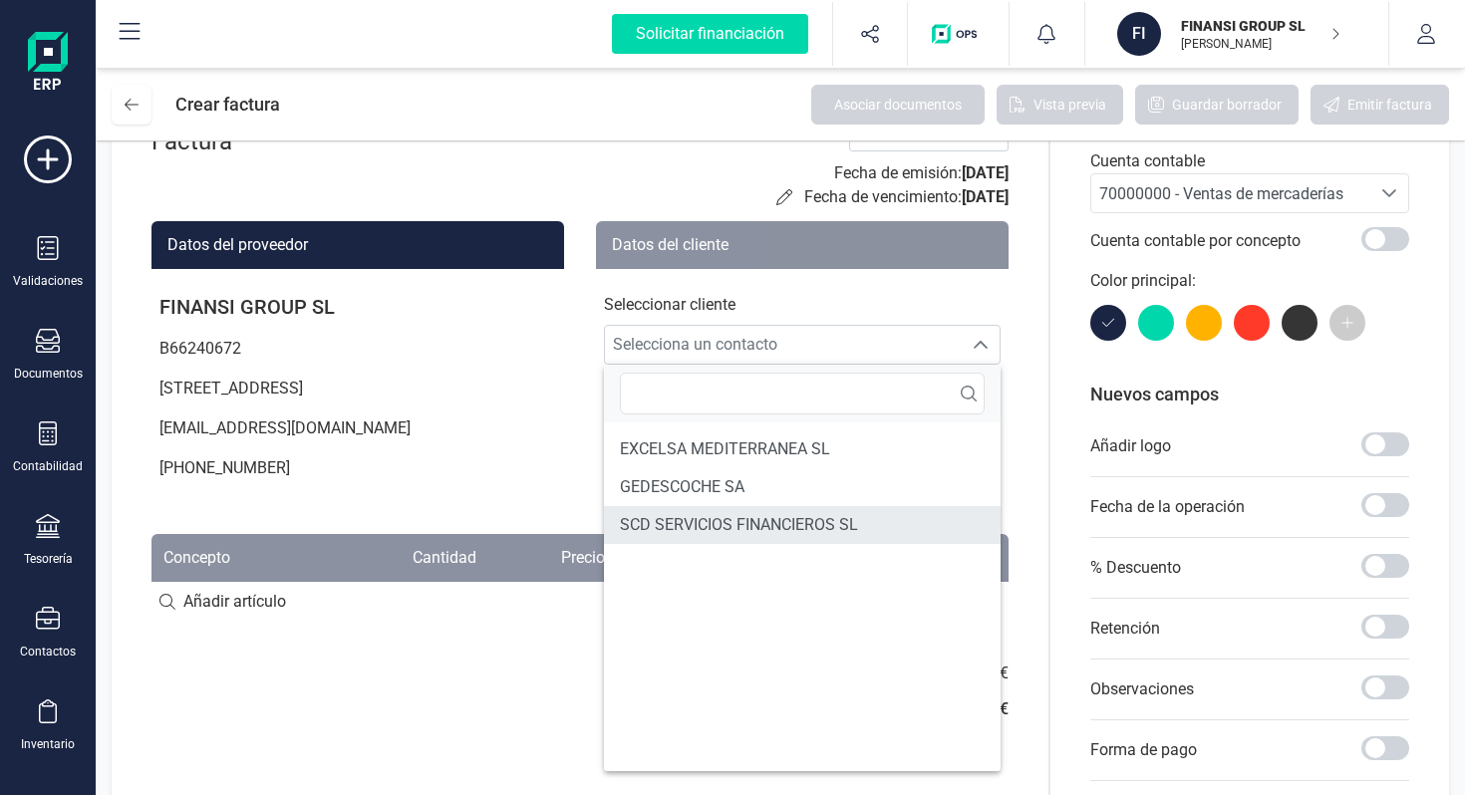
click at [735, 524] on span "SCD SERVICIOS FINANCIEROS SL" at bounding box center [739, 525] width 238 height 24
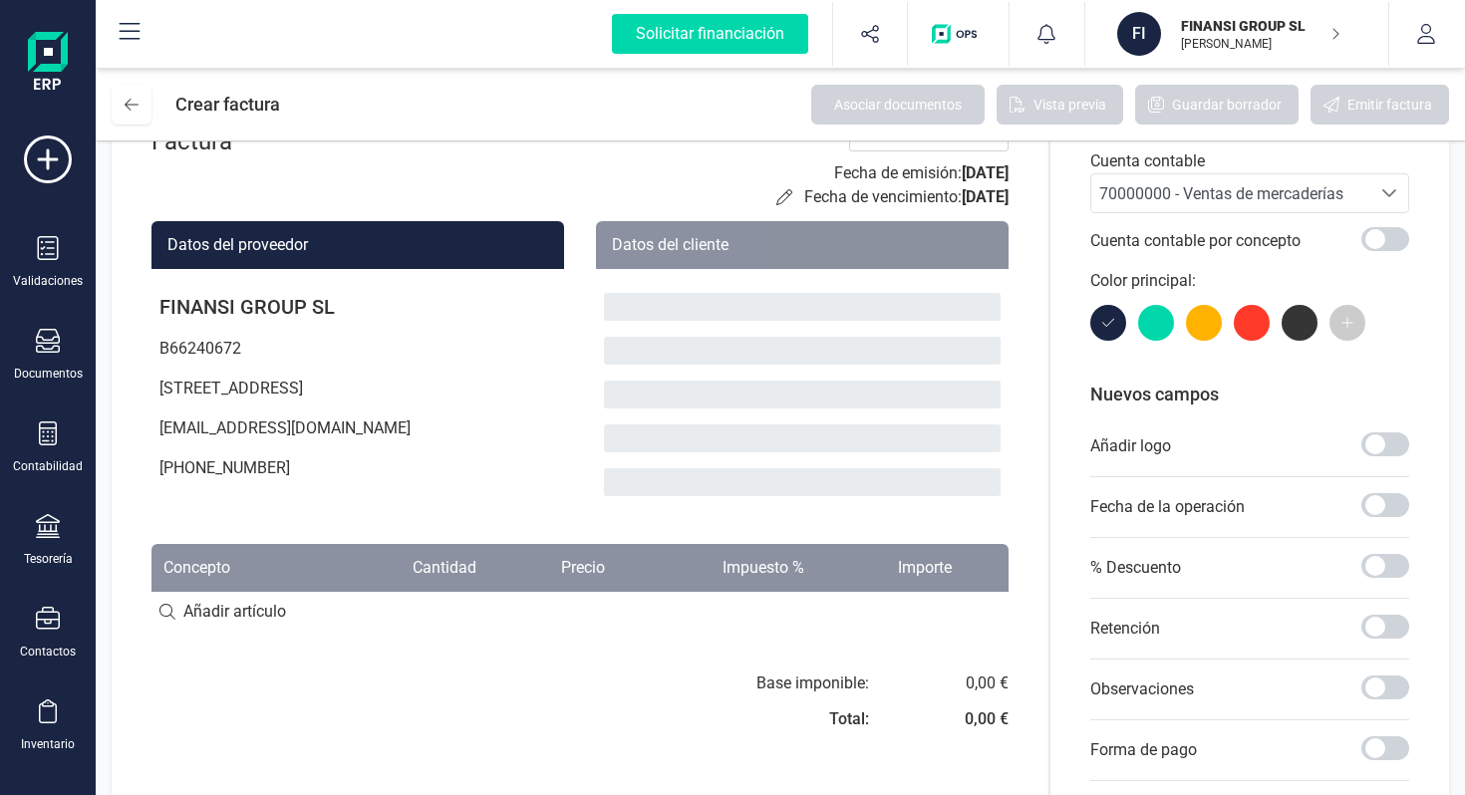
scroll to position [0, 0]
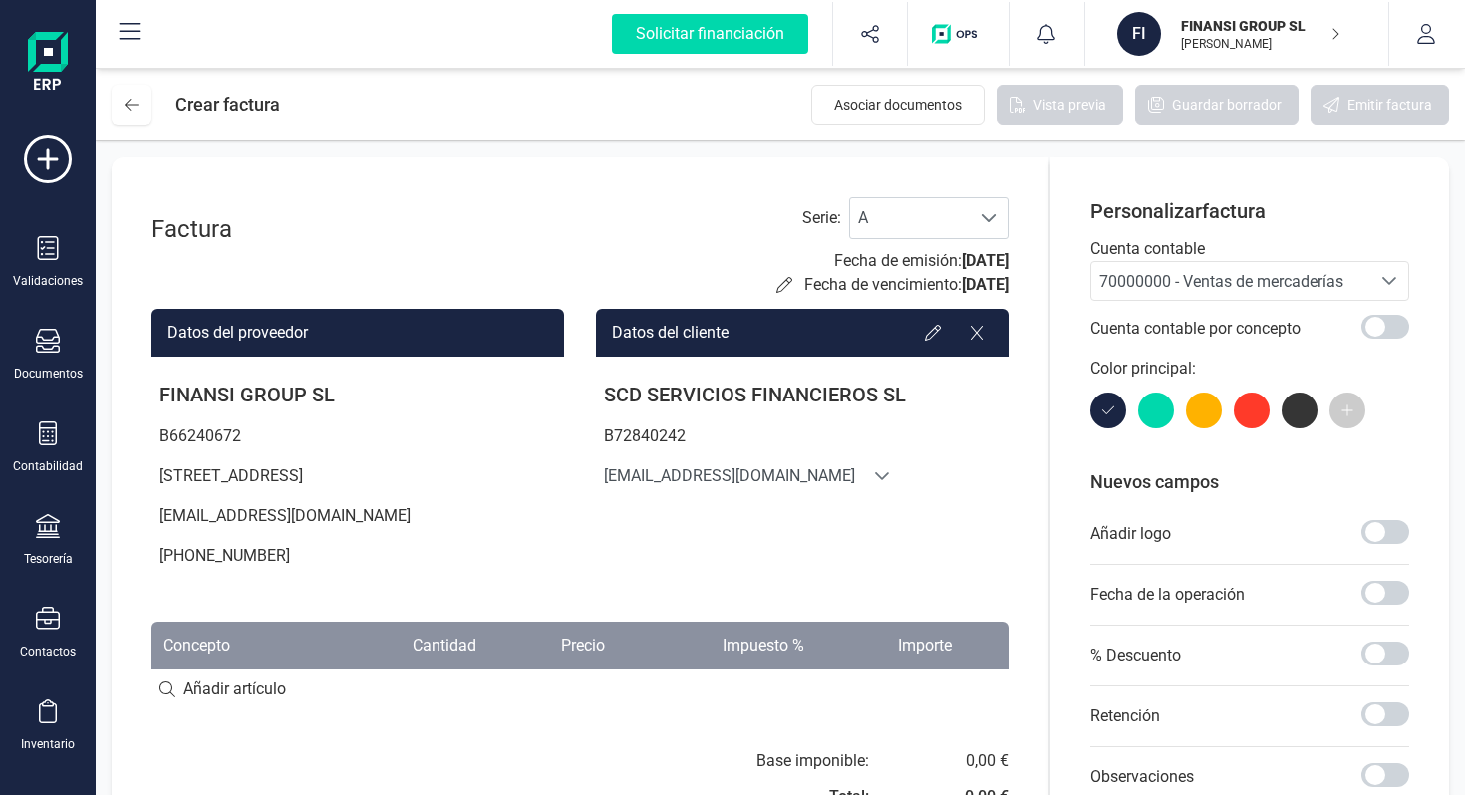
click at [266, 231] on div "Factura" at bounding box center [230, 229] width 159 height 32
click at [141, 103] on button at bounding box center [132, 105] width 40 height 40
